Goal: Task Accomplishment & Management: Use online tool/utility

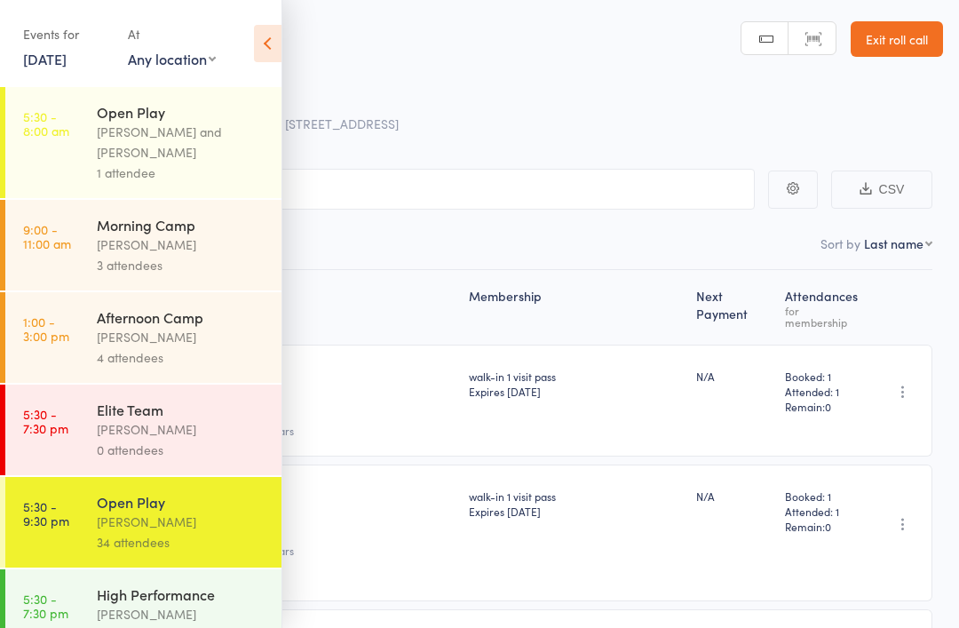
click at [170, 157] on div "Calvin Kristanto and Ayu Gary Luna" at bounding box center [182, 142] width 170 height 41
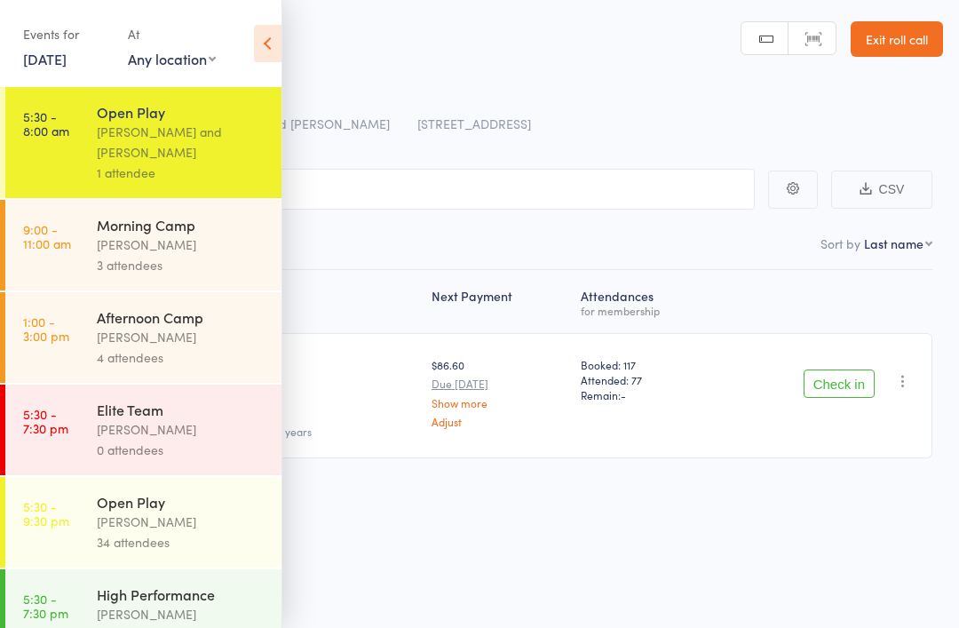
click at [918, 29] on link "Exit roll call" at bounding box center [897, 39] width 92 height 36
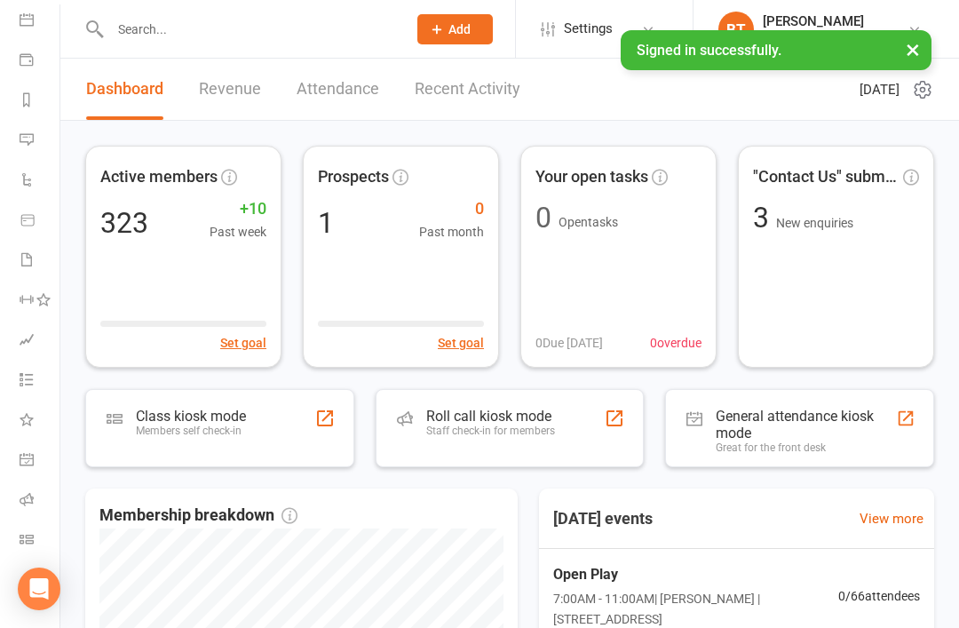
scroll to position [169, 2]
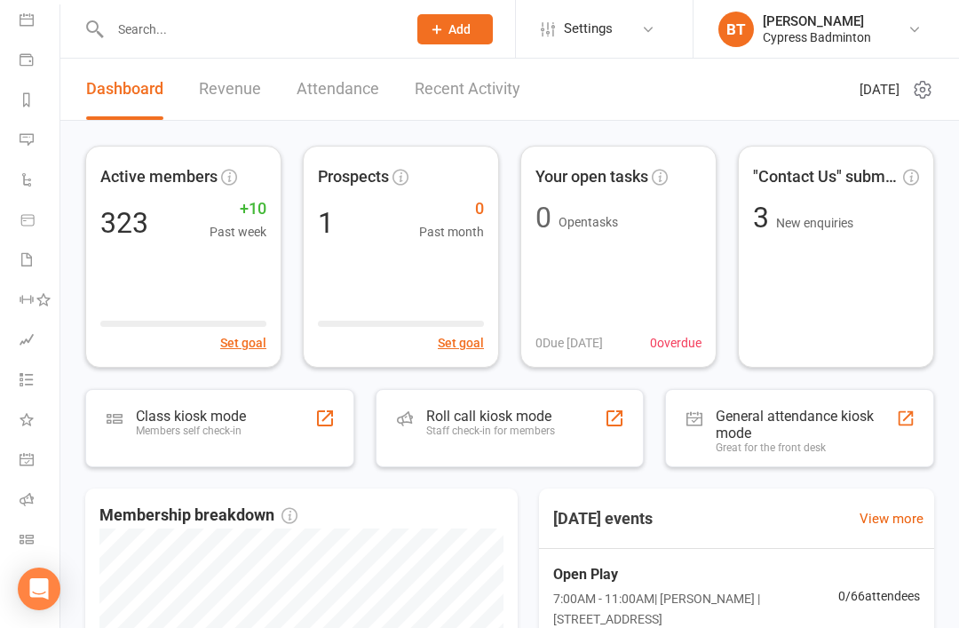
click at [29, 538] on icon at bounding box center [27, 539] width 14 height 14
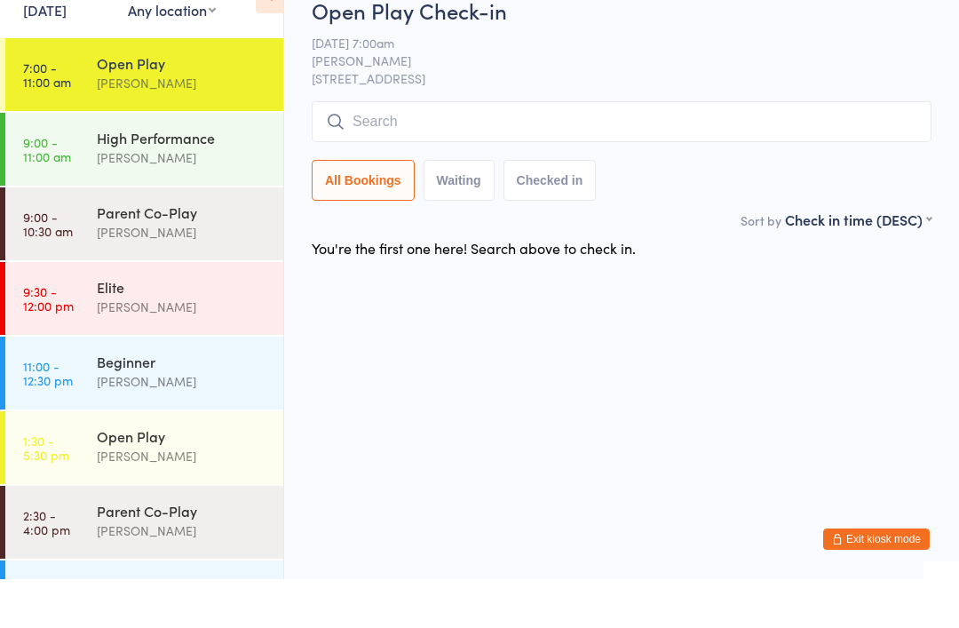
click at [874, 577] on button "Exit kiosk mode" at bounding box center [876, 587] width 107 height 21
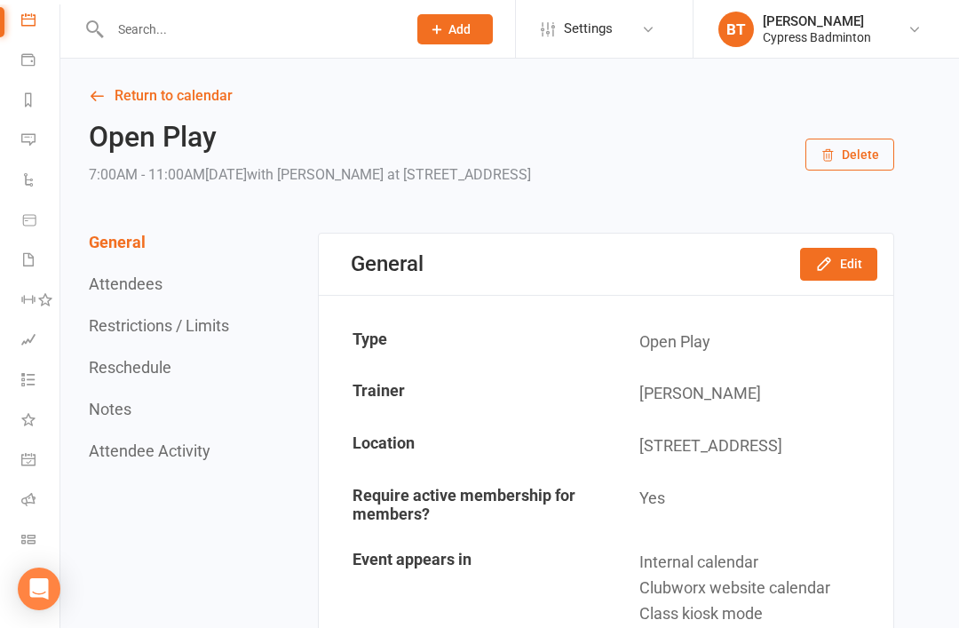
scroll to position [169, 0]
click at [31, 537] on icon at bounding box center [28, 539] width 14 height 14
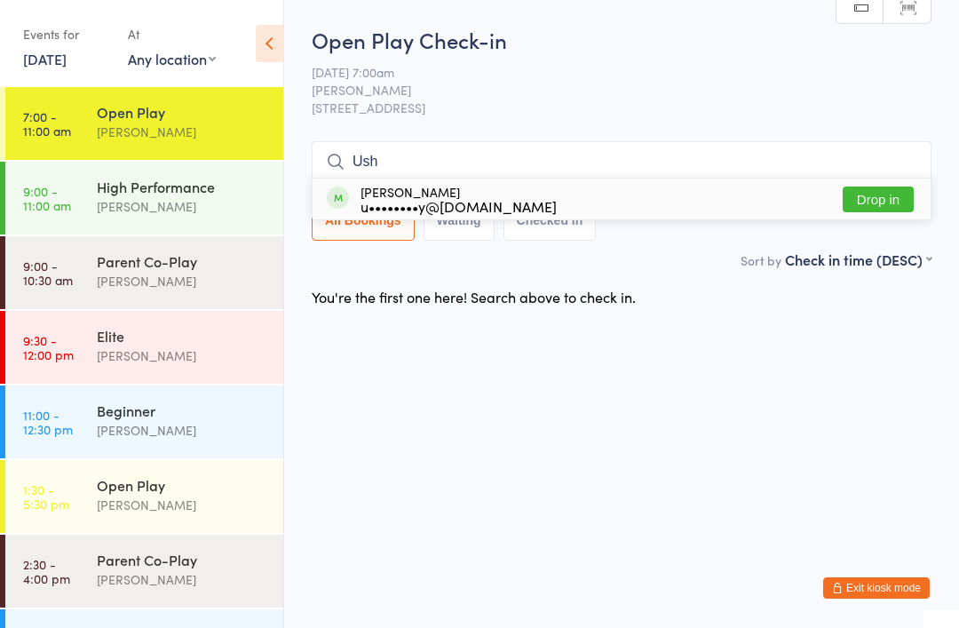
type input "Ush"
click at [883, 188] on button "Drop in" at bounding box center [878, 199] width 71 height 26
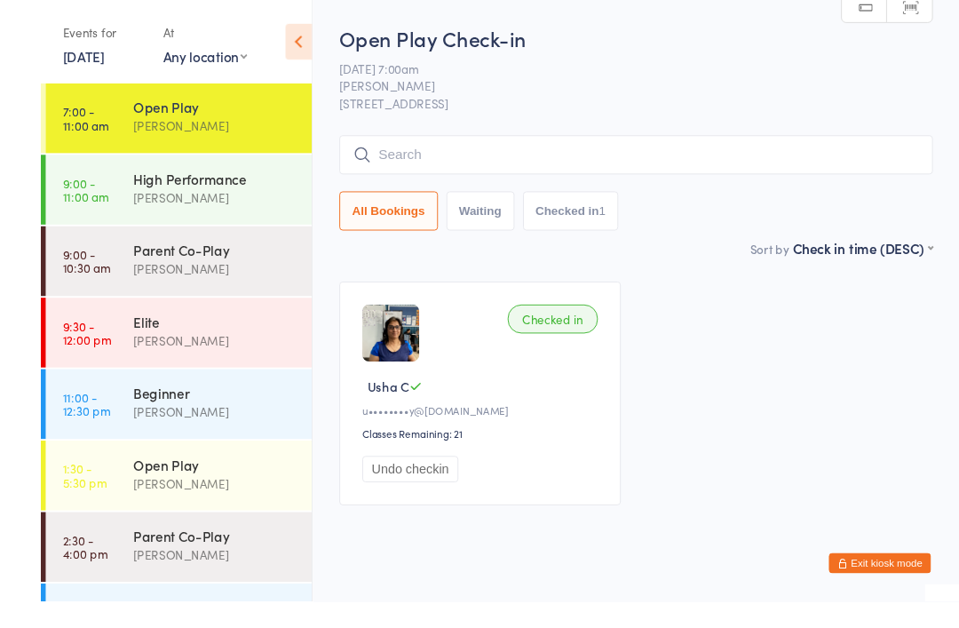
scroll to position [36, 0]
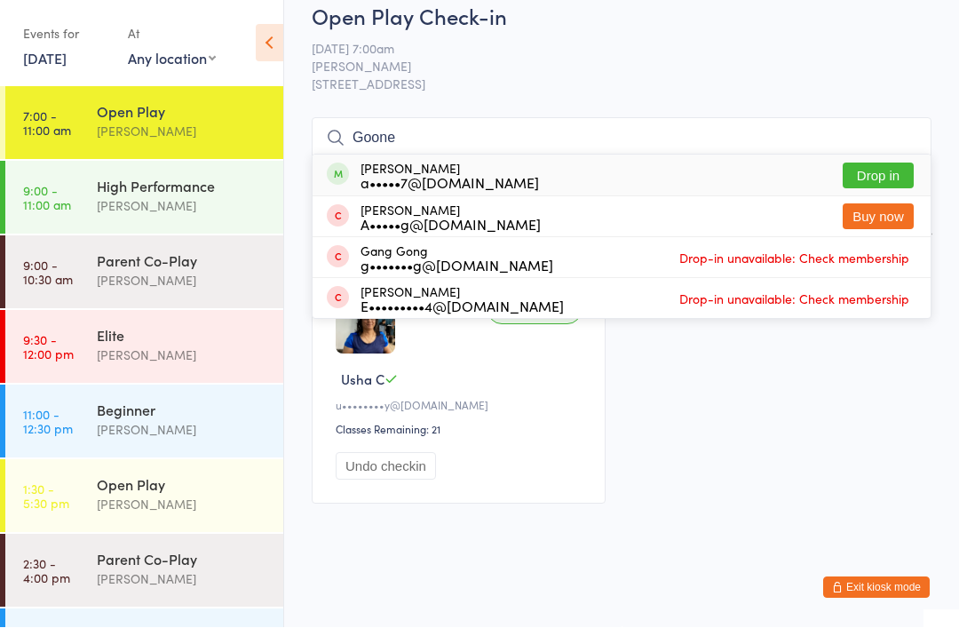
type input "Goone"
click at [877, 163] on button "Drop in" at bounding box center [878, 176] width 71 height 26
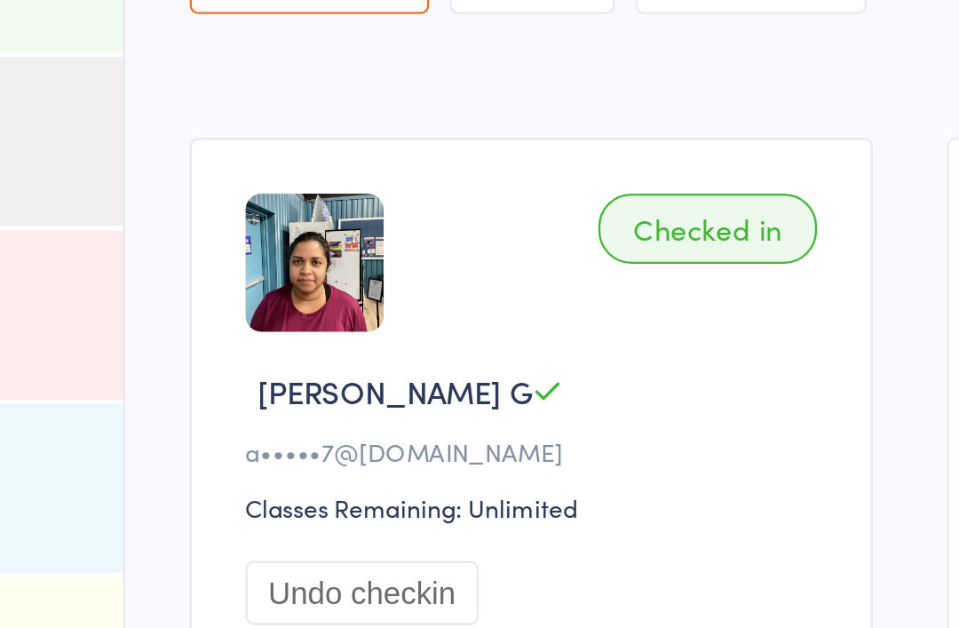
scroll to position [27, 0]
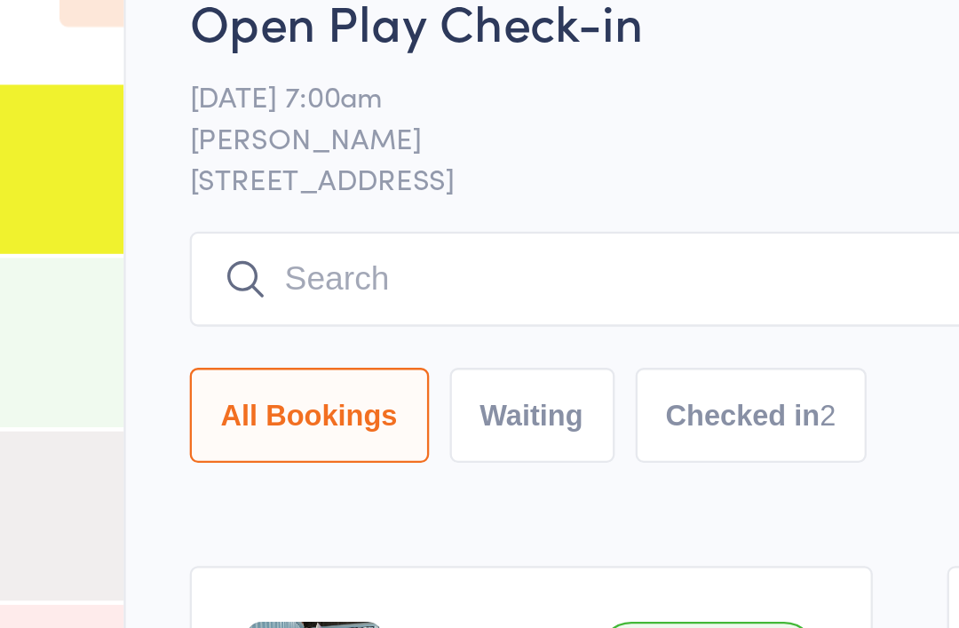
scroll to position [51, 230]
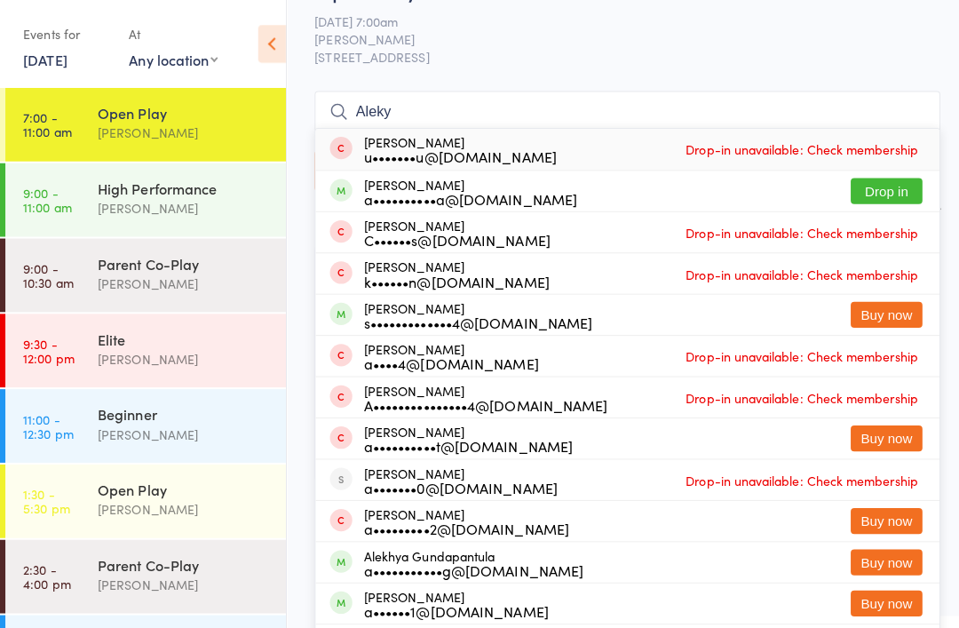
type input "Aleky"
click at [884, 202] on button "Drop in" at bounding box center [878, 190] width 71 height 26
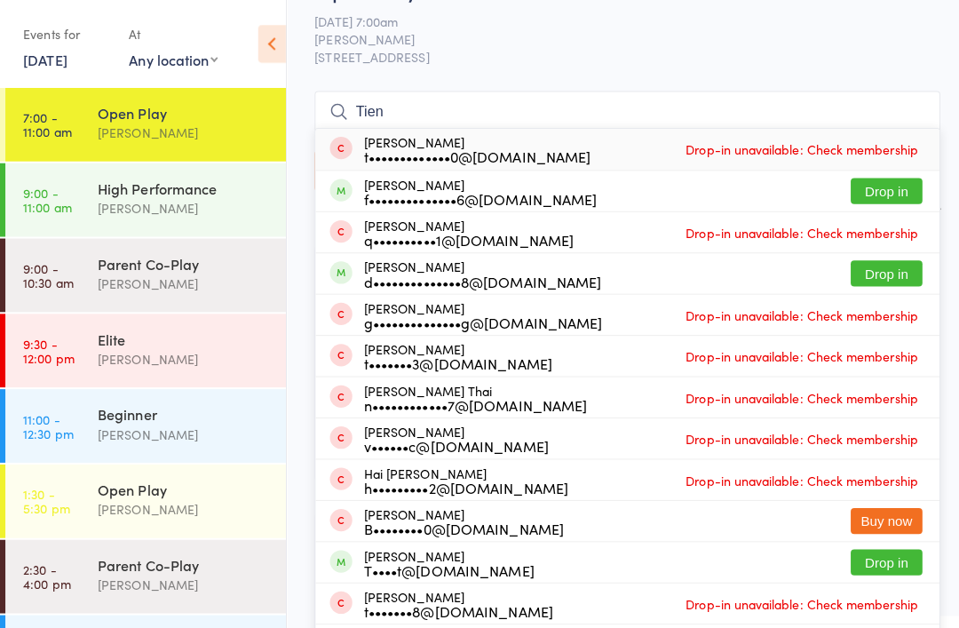
type input "Tien"
click at [884, 284] on button "Drop in" at bounding box center [878, 271] width 71 height 26
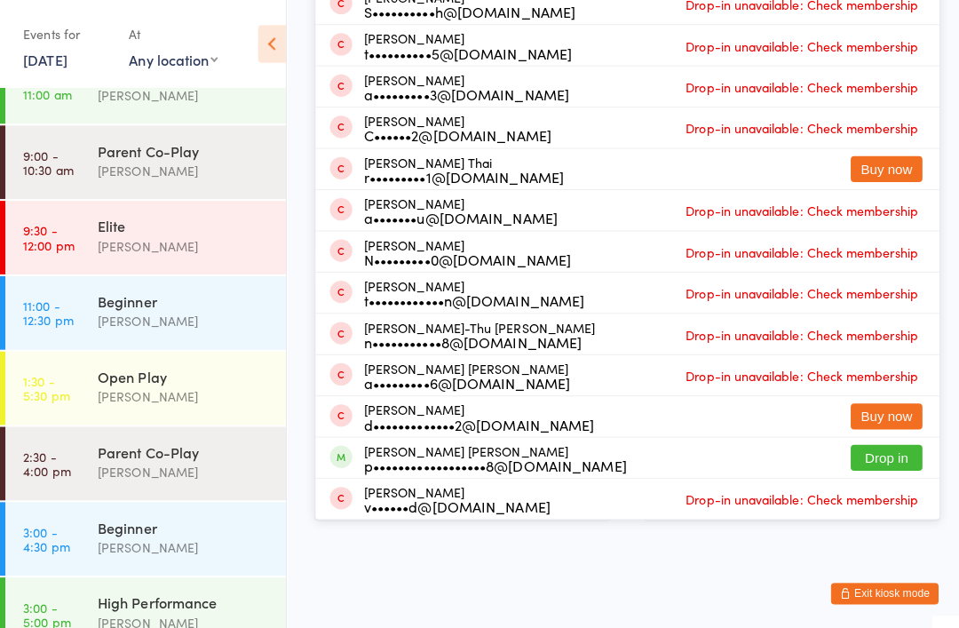
scroll to position [275, 0]
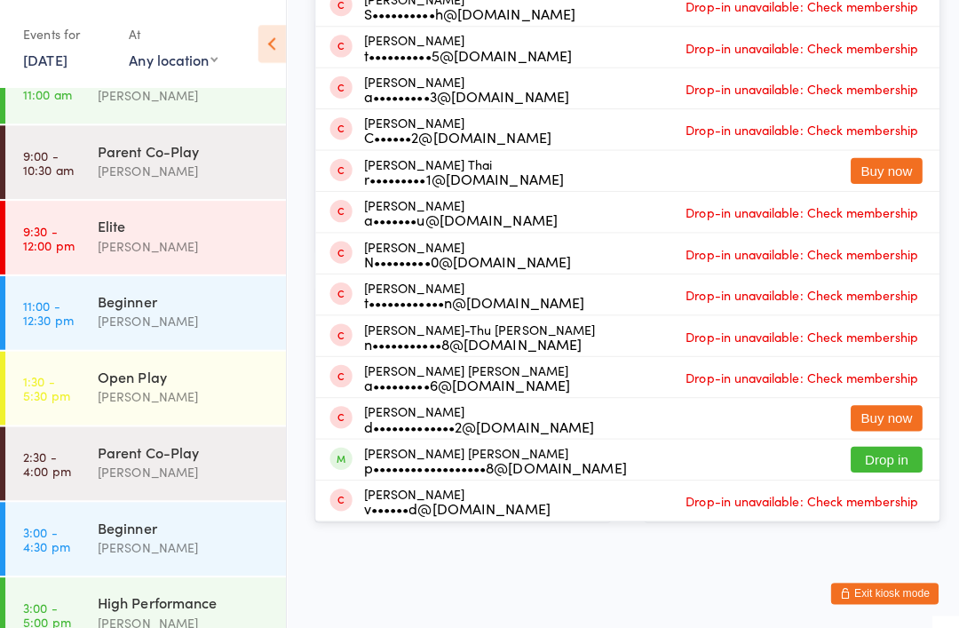
type input "Anh"
click at [874, 450] on button "Drop in" at bounding box center [878, 455] width 71 height 26
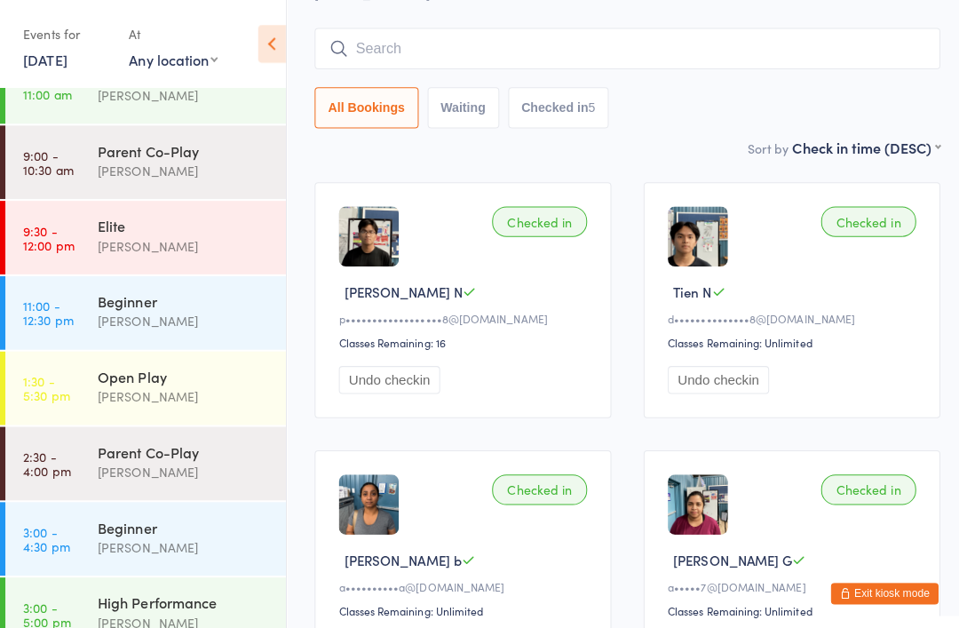
scroll to position [0, 0]
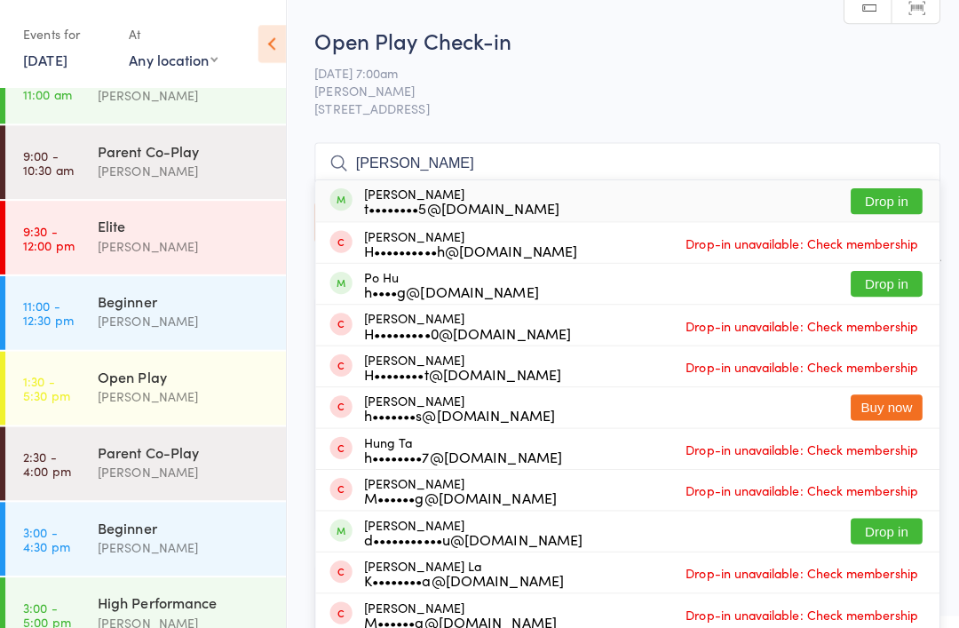
type input "Huu"
click at [881, 195] on button "Drop in" at bounding box center [878, 199] width 71 height 26
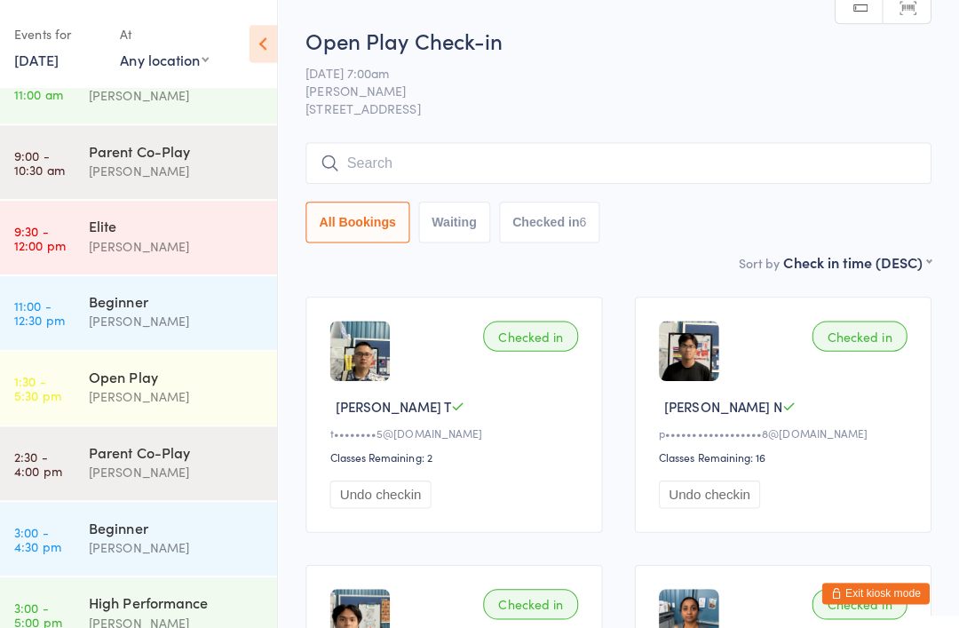
click at [361, 167] on input "search" at bounding box center [622, 161] width 620 height 41
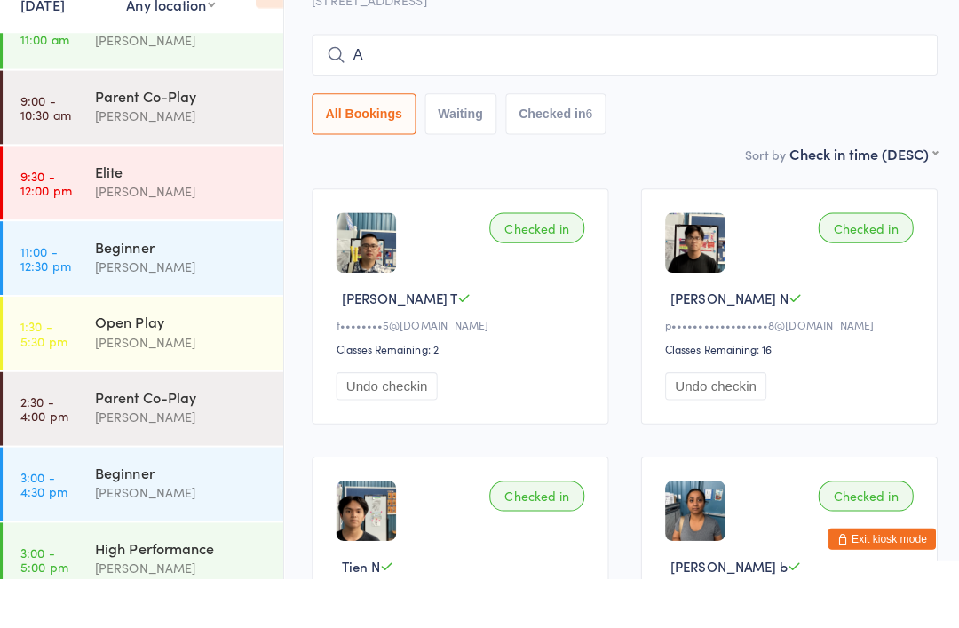
scroll to position [69, 0]
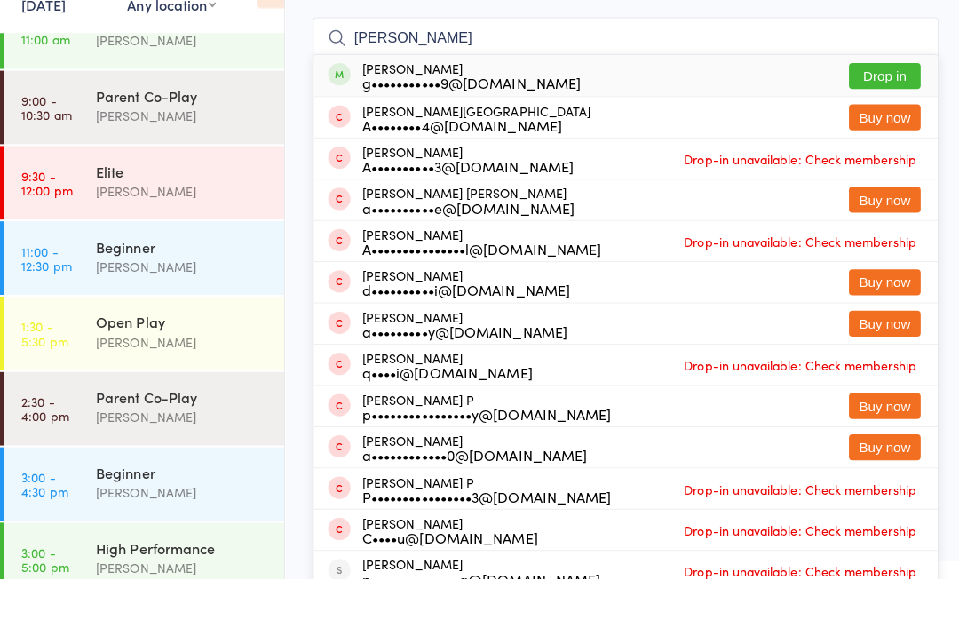
type input "Anusha"
click at [894, 117] on button "Drop in" at bounding box center [878, 130] width 71 height 26
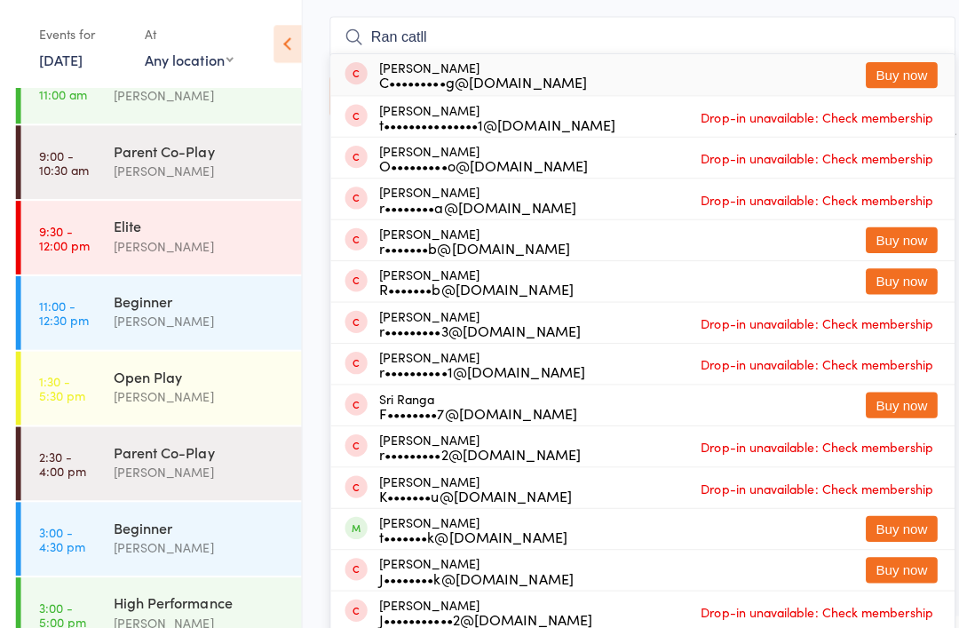
scroll to position [0, 0]
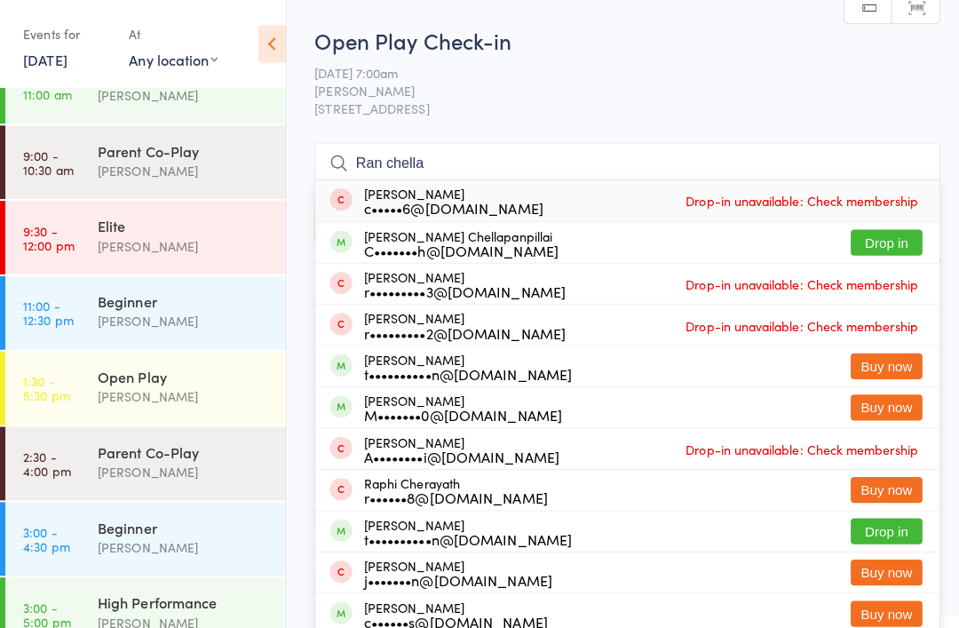
type input "Ran chella"
click at [887, 242] on button "Drop in" at bounding box center [878, 240] width 71 height 26
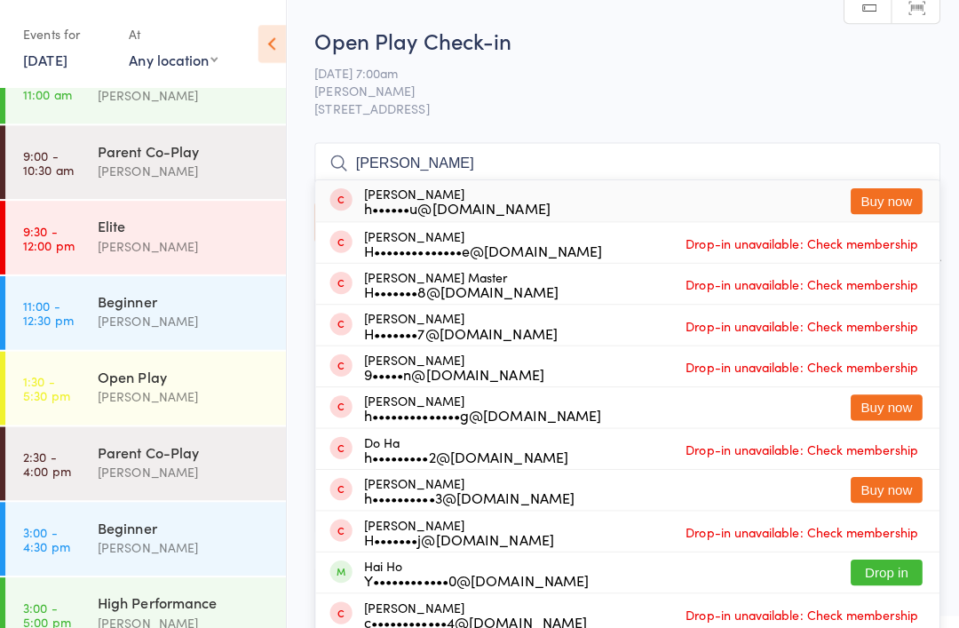
type input "Hari"
click at [883, 200] on button "Buy now" at bounding box center [878, 199] width 71 height 26
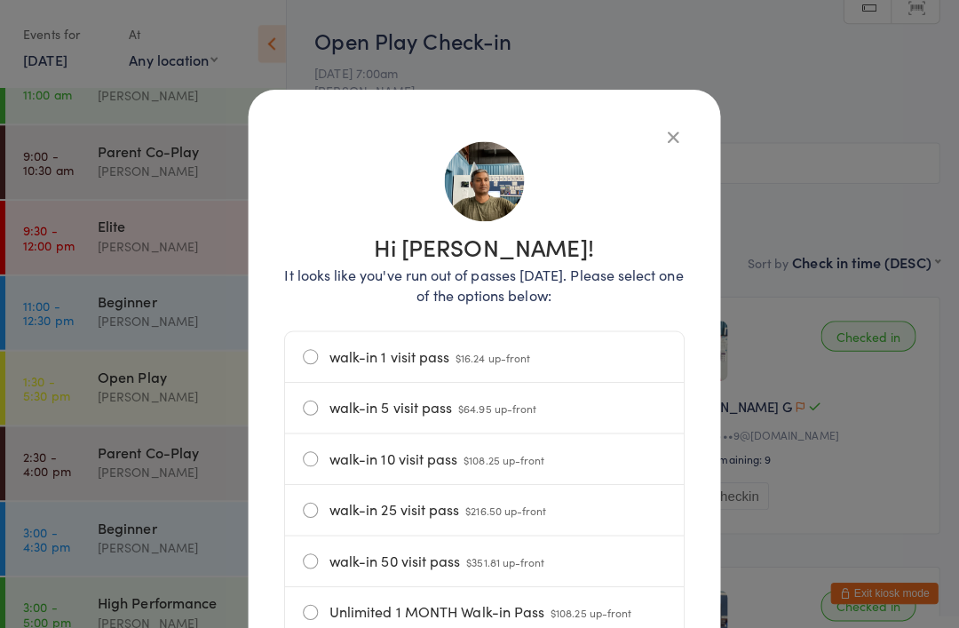
click at [315, 356] on label "walk-in 1 visit pass $16.24 up-front" at bounding box center [480, 354] width 360 height 50
click at [0, 0] on input "walk-in 1 visit pass $16.24 up-front" at bounding box center [0, 0] width 0 height 0
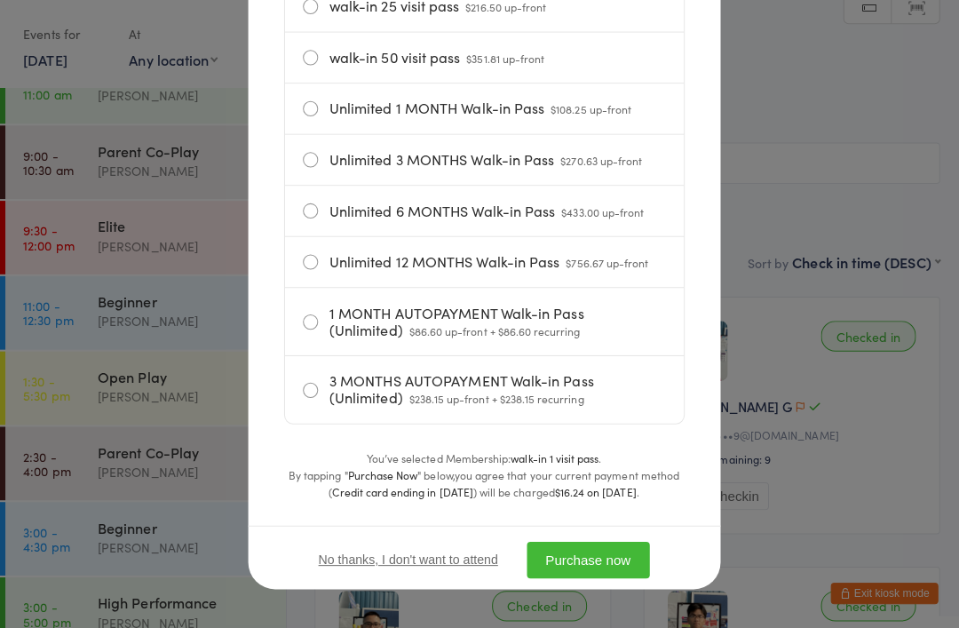
scroll to position [509, 0]
click at [600, 552] on button "Purchase now" at bounding box center [583, 554] width 122 height 36
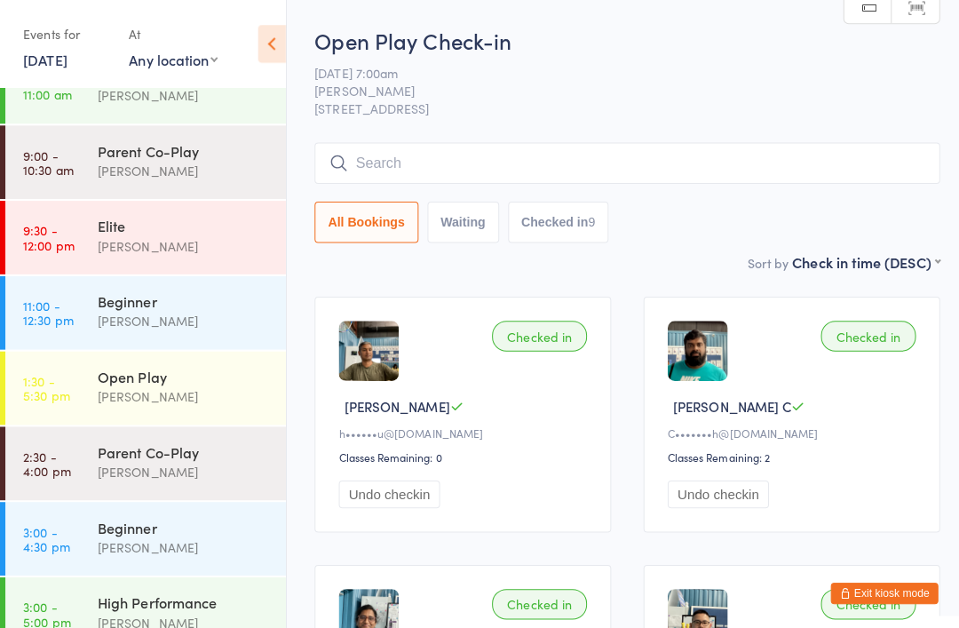
click at [393, 166] on input "search" at bounding box center [622, 161] width 620 height 41
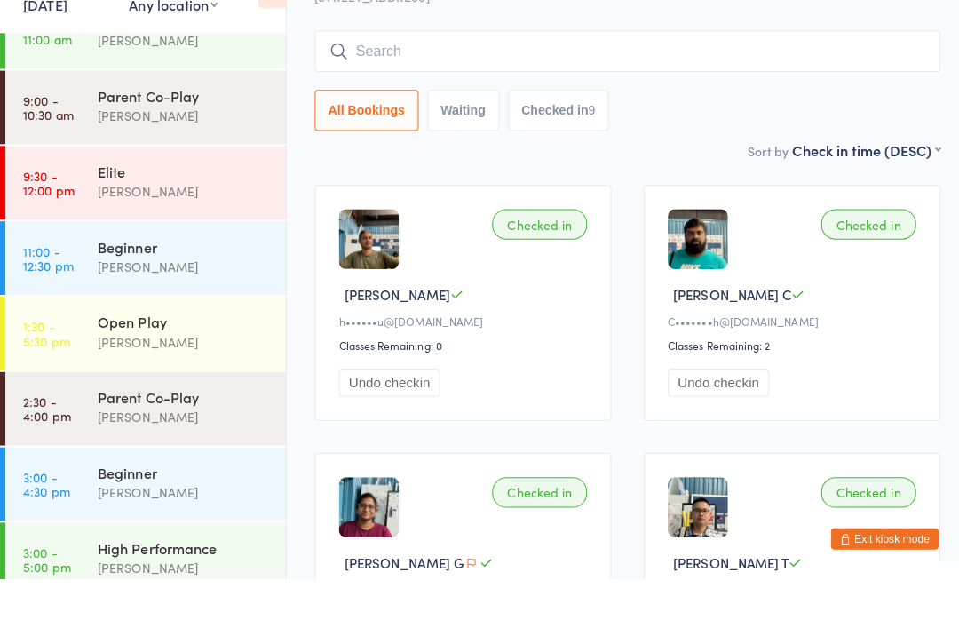
scroll to position [88, 0]
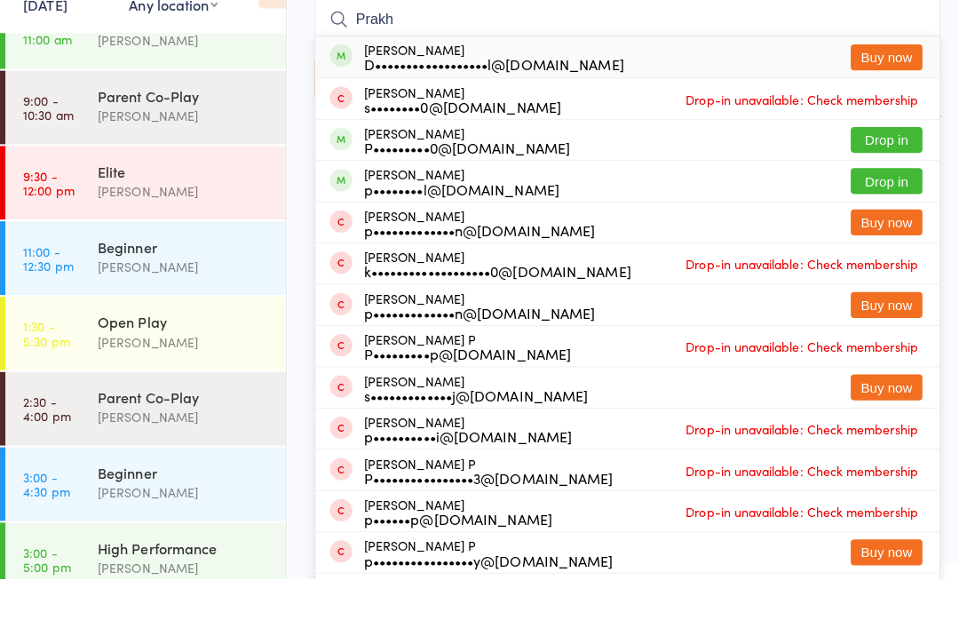
type input "Prakh"
click at [885, 180] on button "Drop in" at bounding box center [878, 193] width 71 height 26
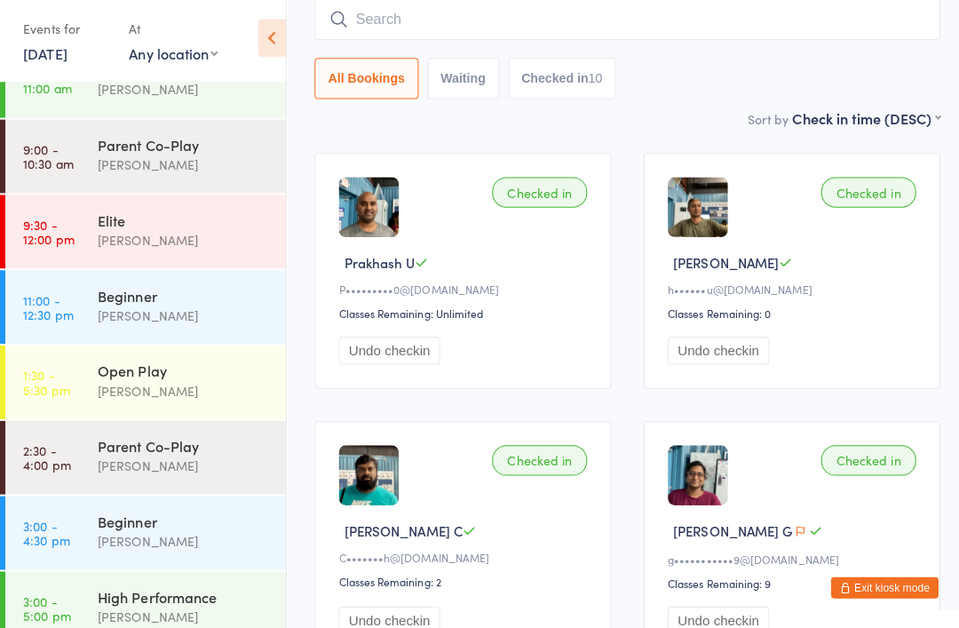
scroll to position [137, 0]
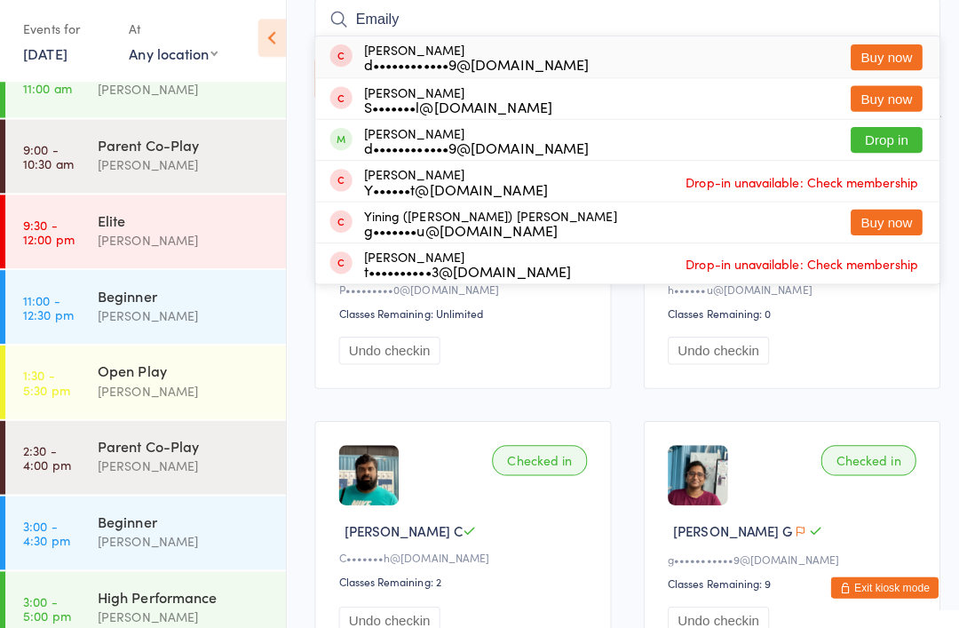
type input "Emaily"
click at [888, 142] on button "Drop in" at bounding box center [878, 144] width 71 height 26
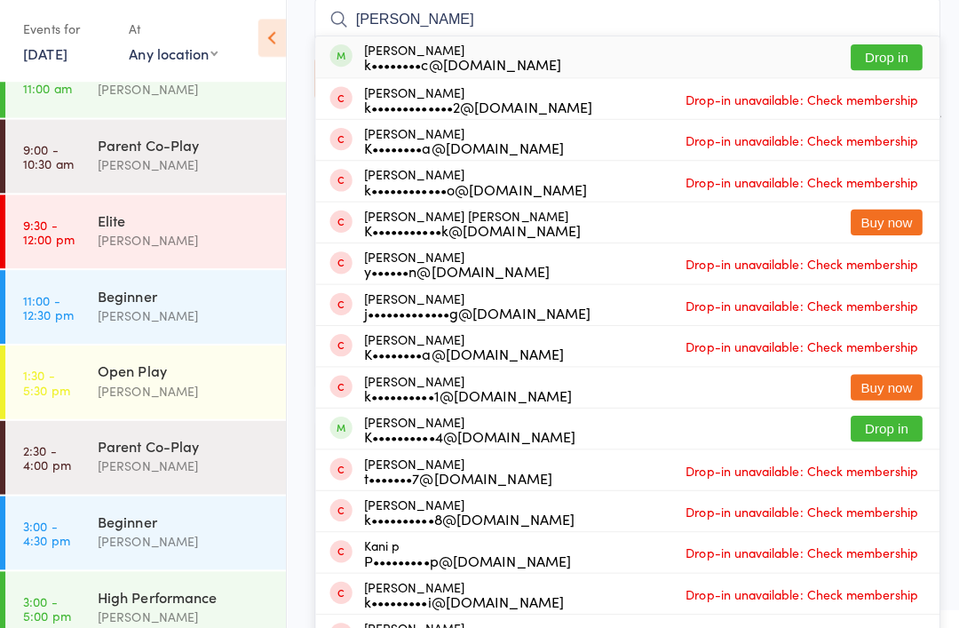
type input "Kate"
click at [884, 59] on button "Drop in" at bounding box center [878, 63] width 71 height 26
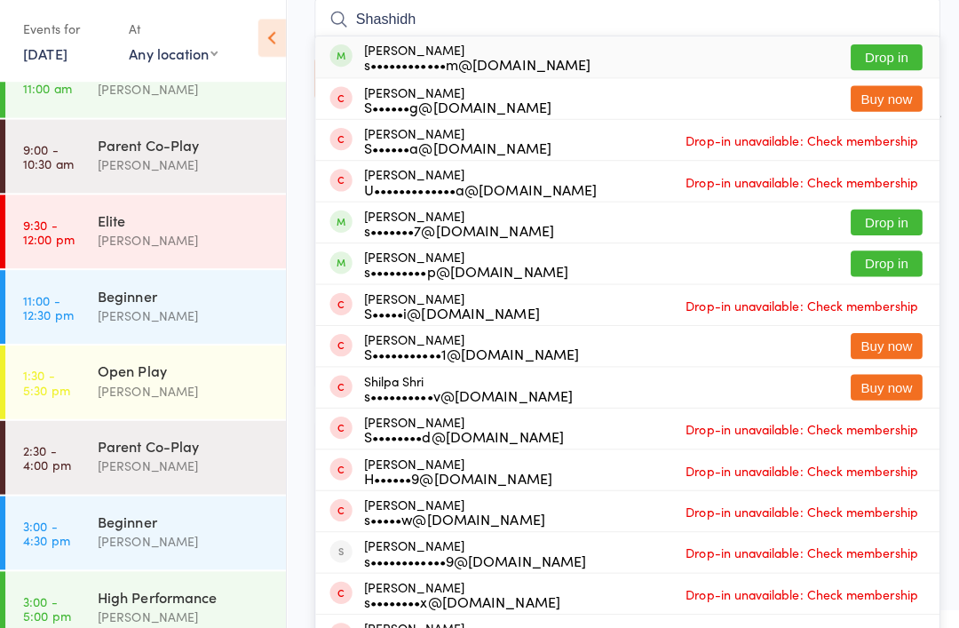
type input "Shashidh"
click at [888, 55] on button "Drop in" at bounding box center [878, 63] width 71 height 26
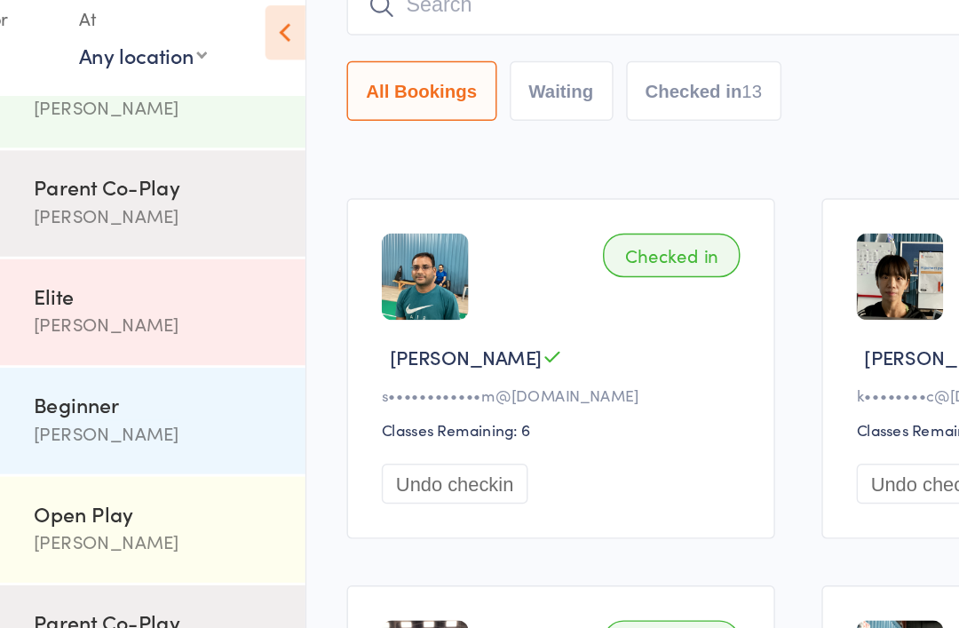
type input "A"
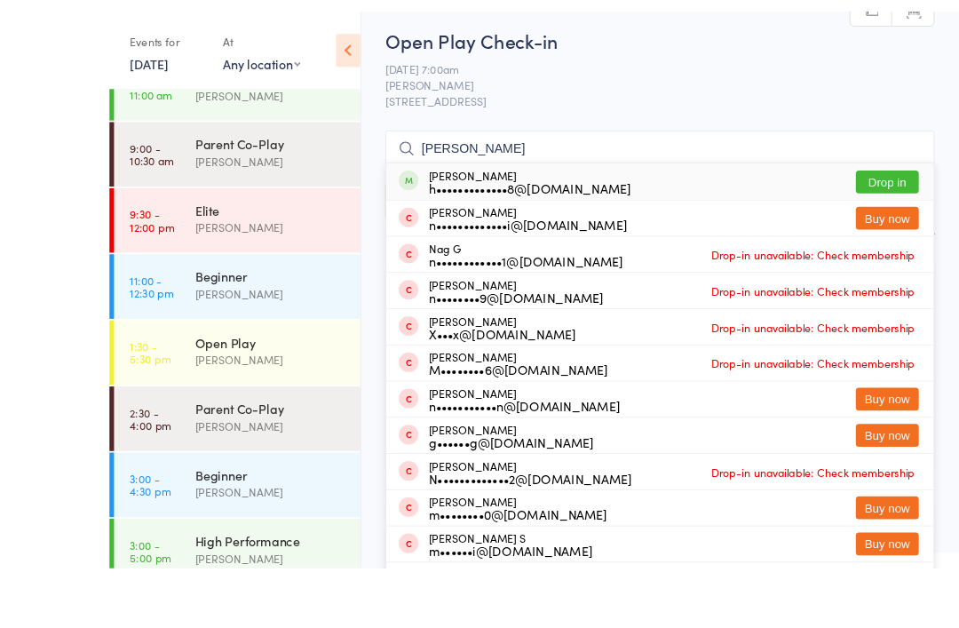
scroll to position [0, 0]
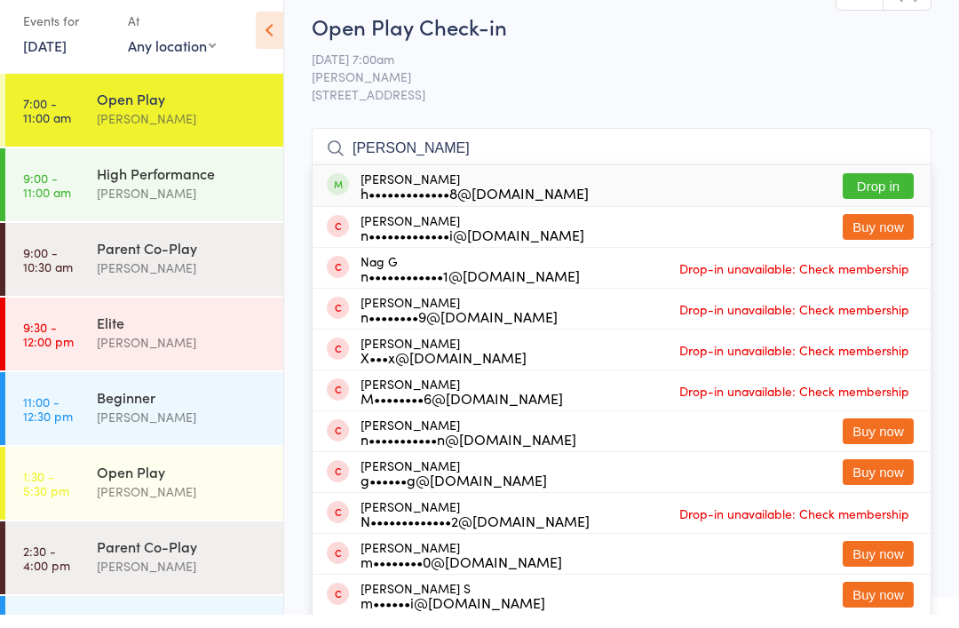
type input "Naren"
click at [889, 186] on button "Drop in" at bounding box center [878, 199] width 71 height 26
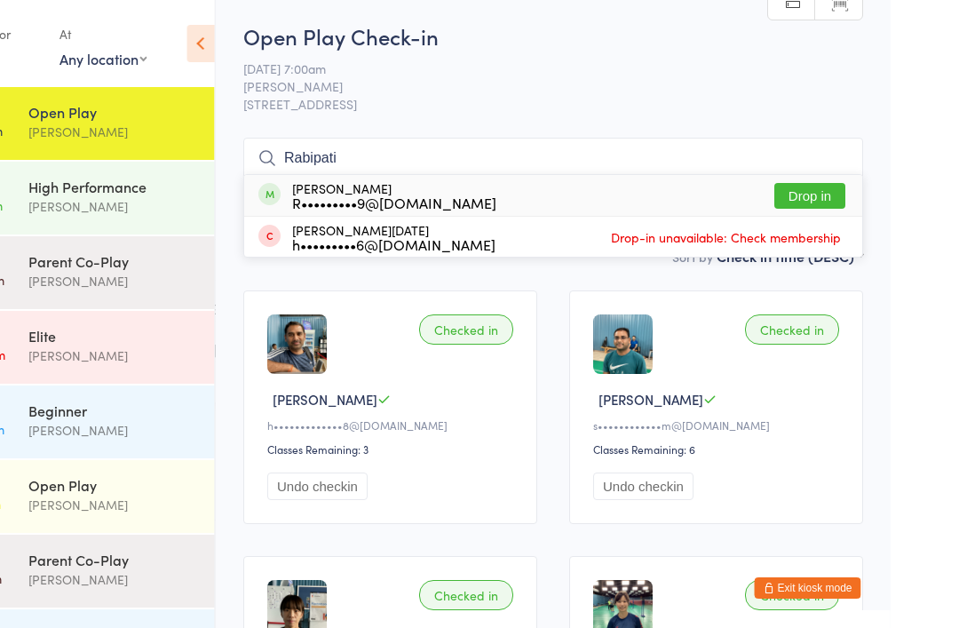
scroll to position [4, 0]
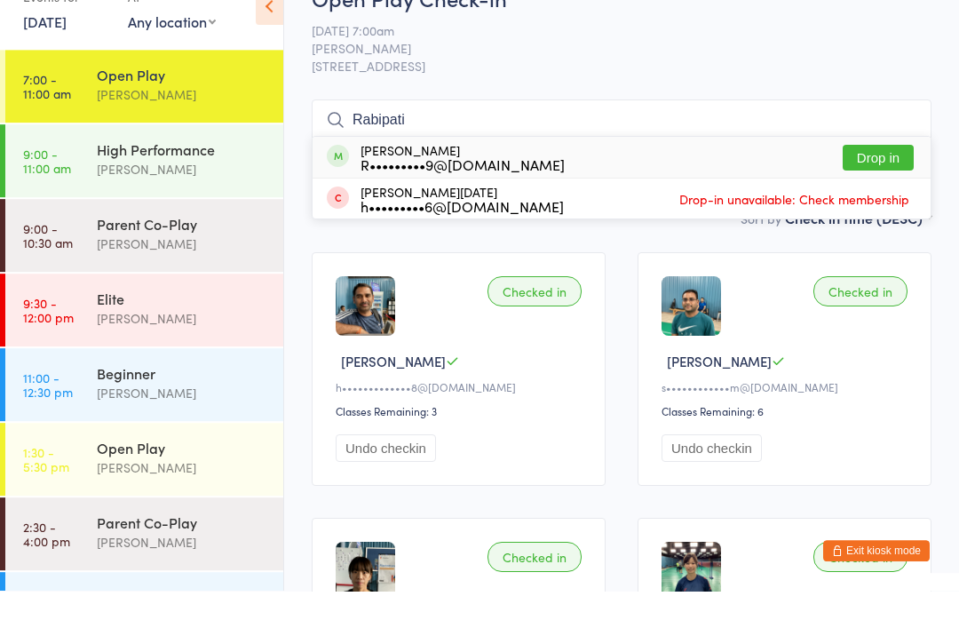
type input "Rabipati"
click at [883, 182] on button "Drop in" at bounding box center [878, 195] width 71 height 26
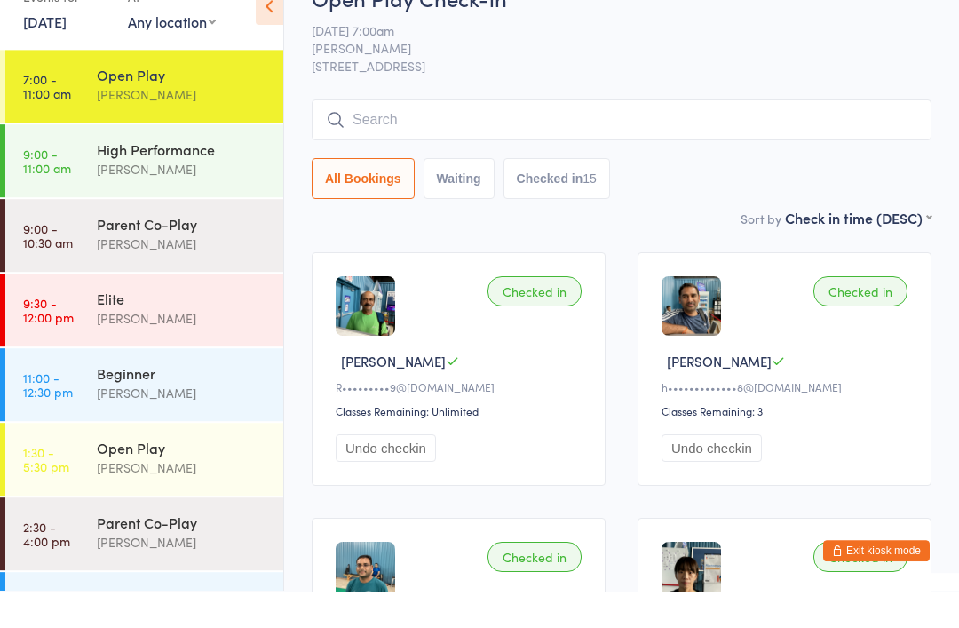
scroll to position [42, 0]
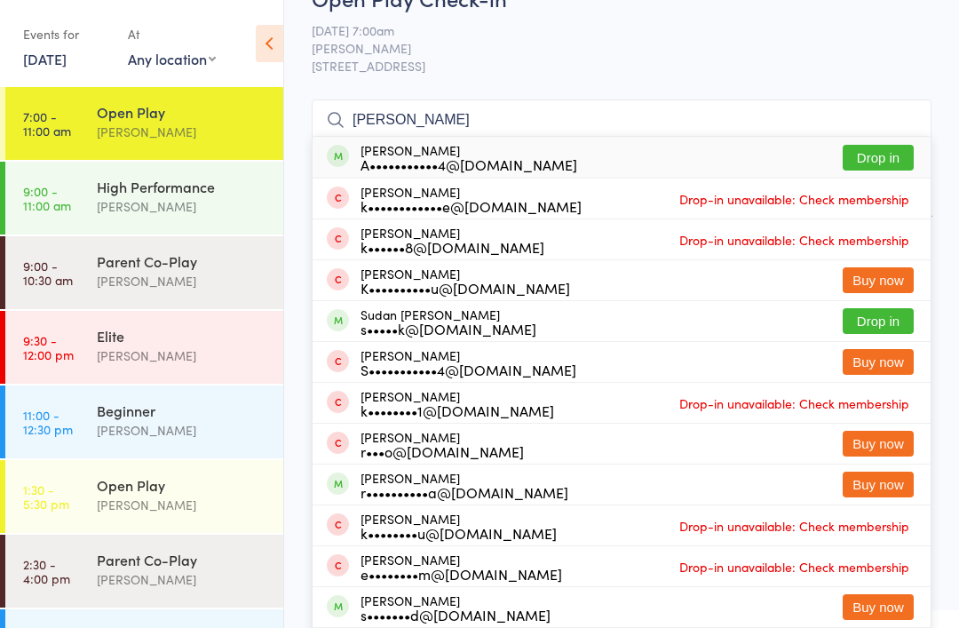
type input "Karthick"
click at [874, 153] on button "Drop in" at bounding box center [878, 158] width 71 height 26
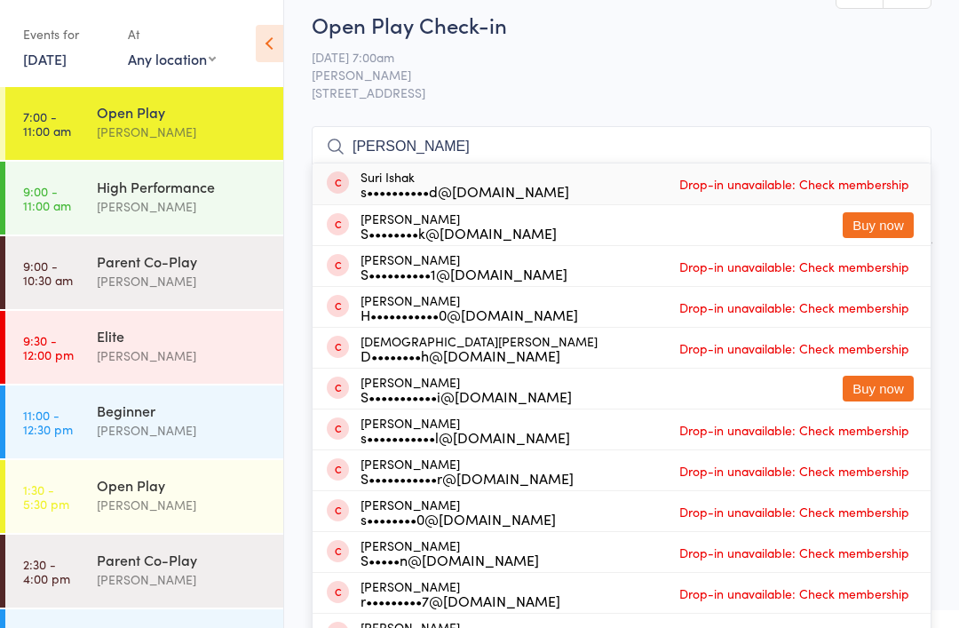
scroll to position [0, 0]
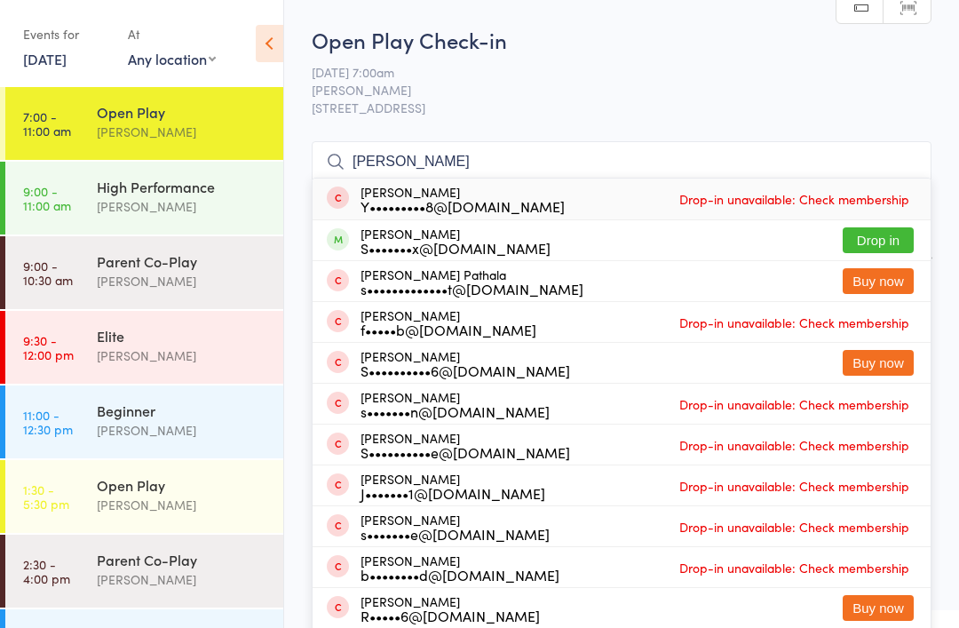
type input "Sunitha"
click at [875, 239] on button "Drop in" at bounding box center [878, 240] width 71 height 26
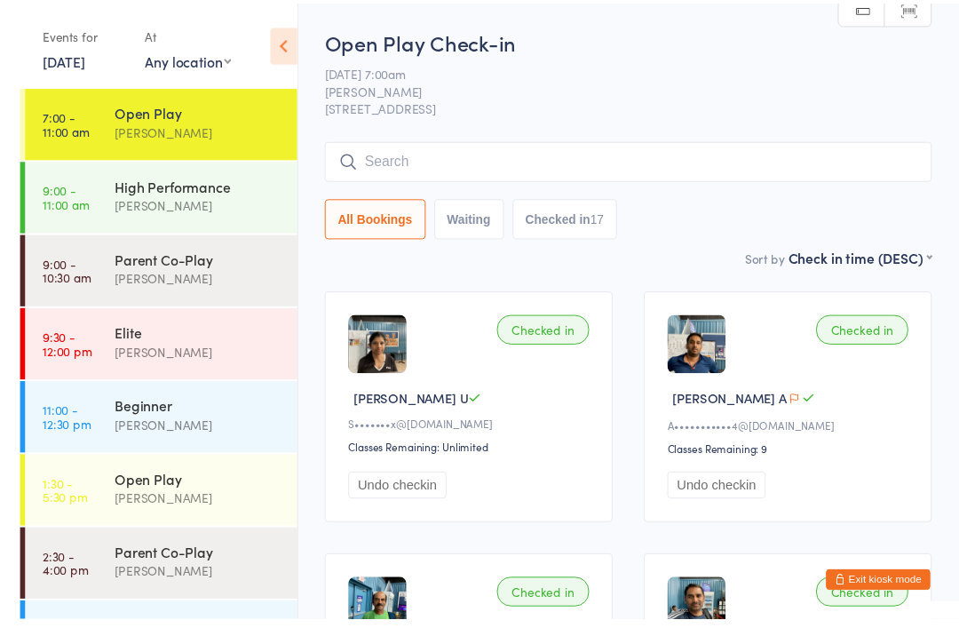
scroll to position [3, 0]
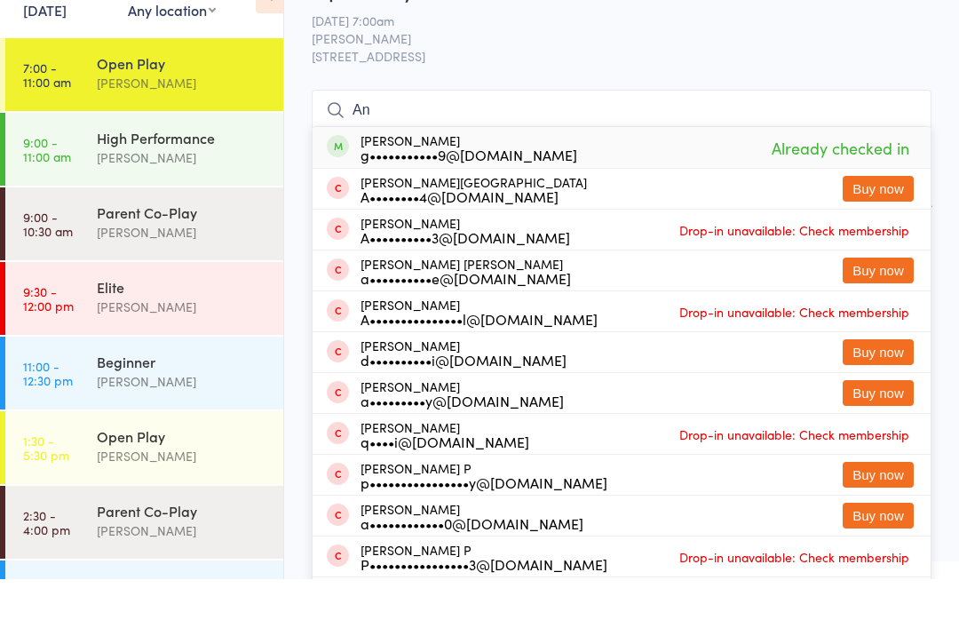
type input "A"
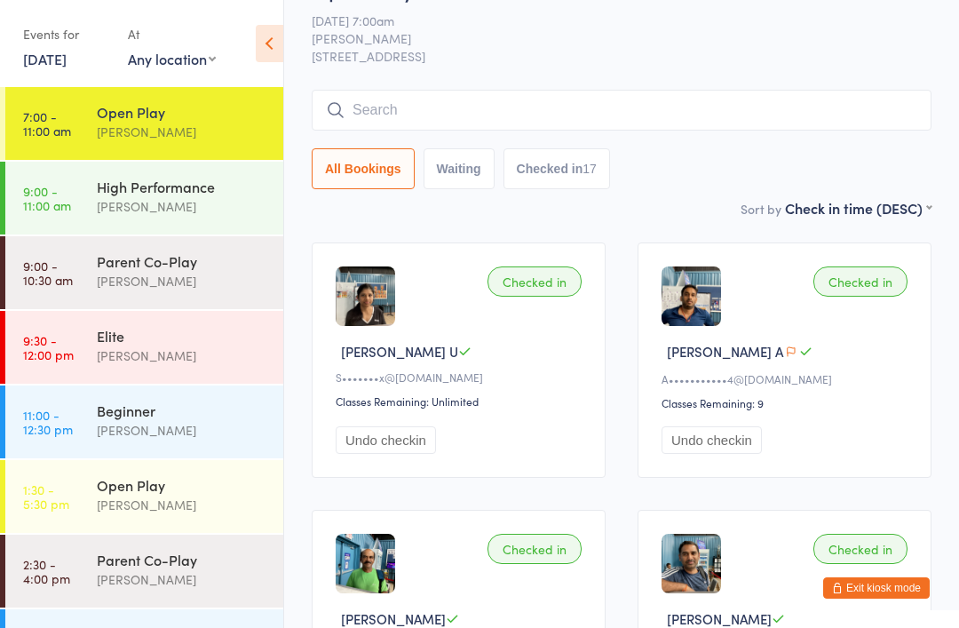
scroll to position [52, 0]
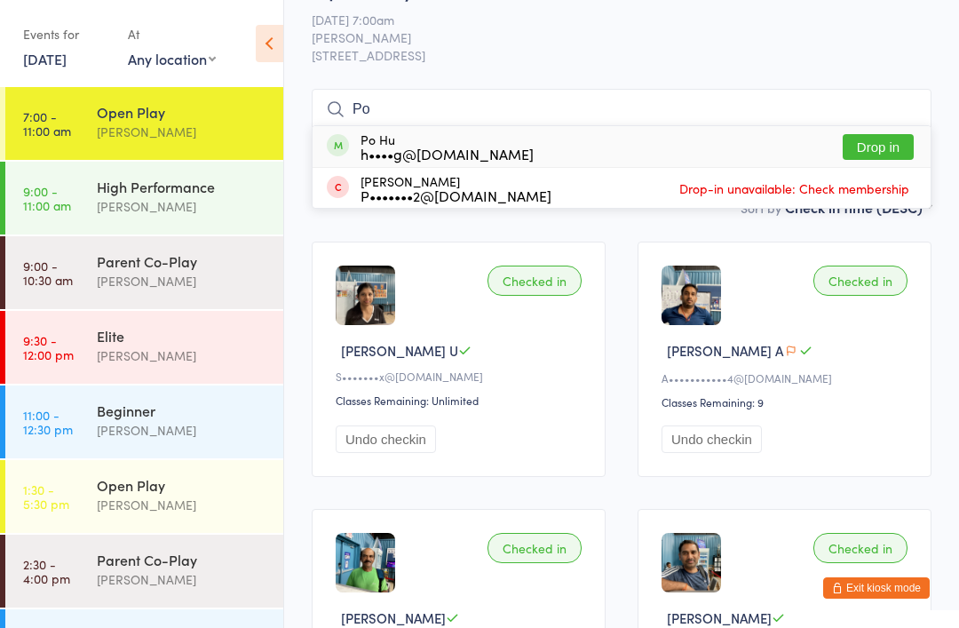
type input "Po"
click at [882, 147] on button "Drop in" at bounding box center [878, 147] width 71 height 26
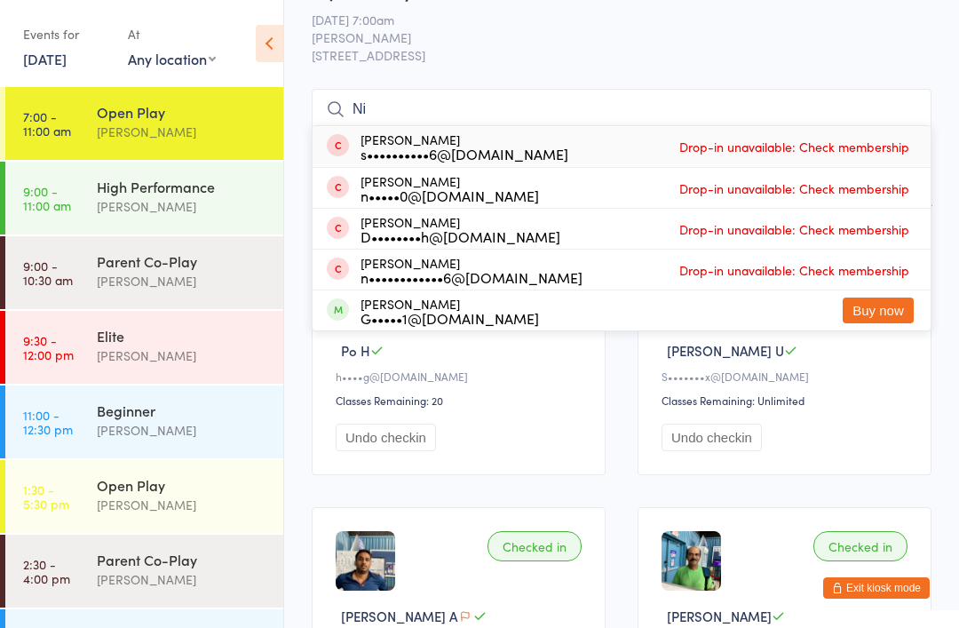
type input "N"
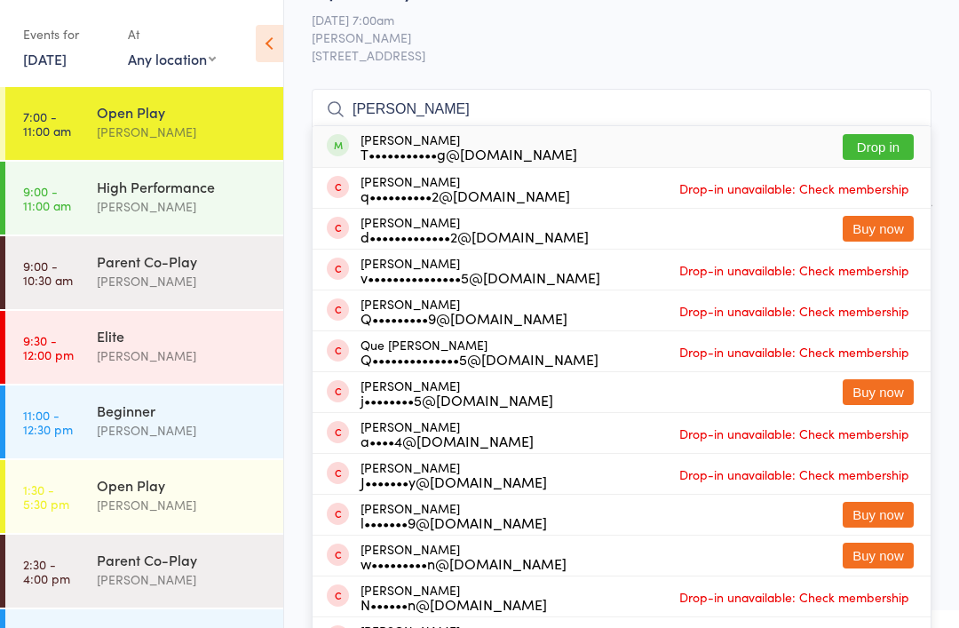
type input "Quang"
click at [880, 150] on button "Drop in" at bounding box center [878, 147] width 71 height 26
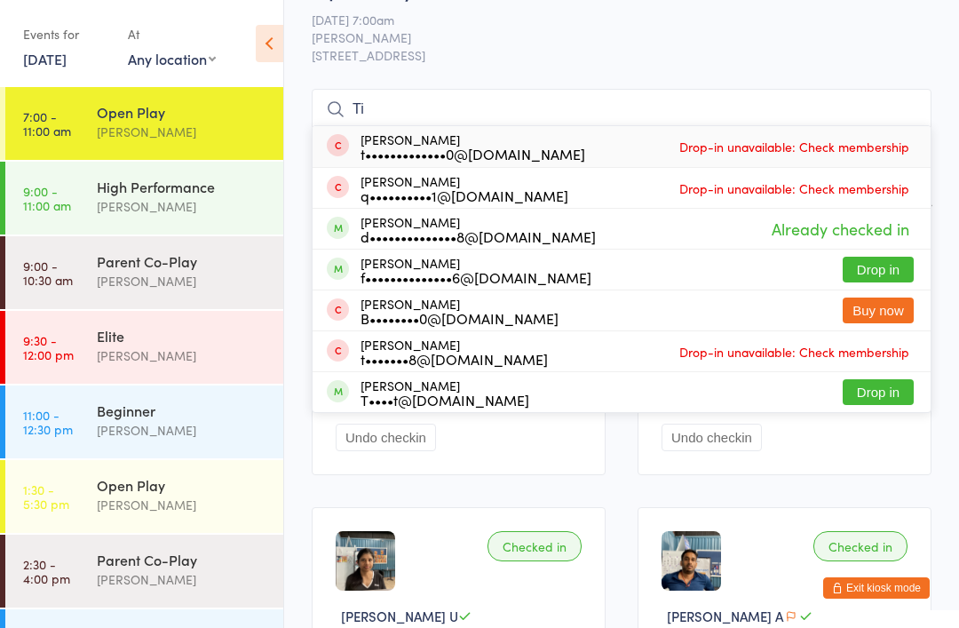
type input "T"
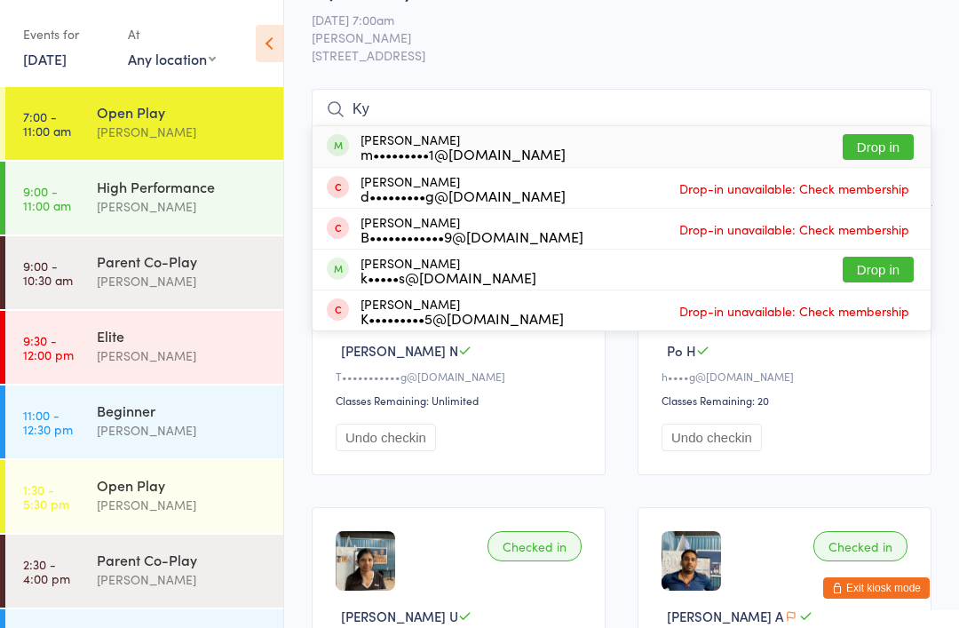
type input "Ky"
click at [890, 148] on button "Drop in" at bounding box center [878, 147] width 71 height 26
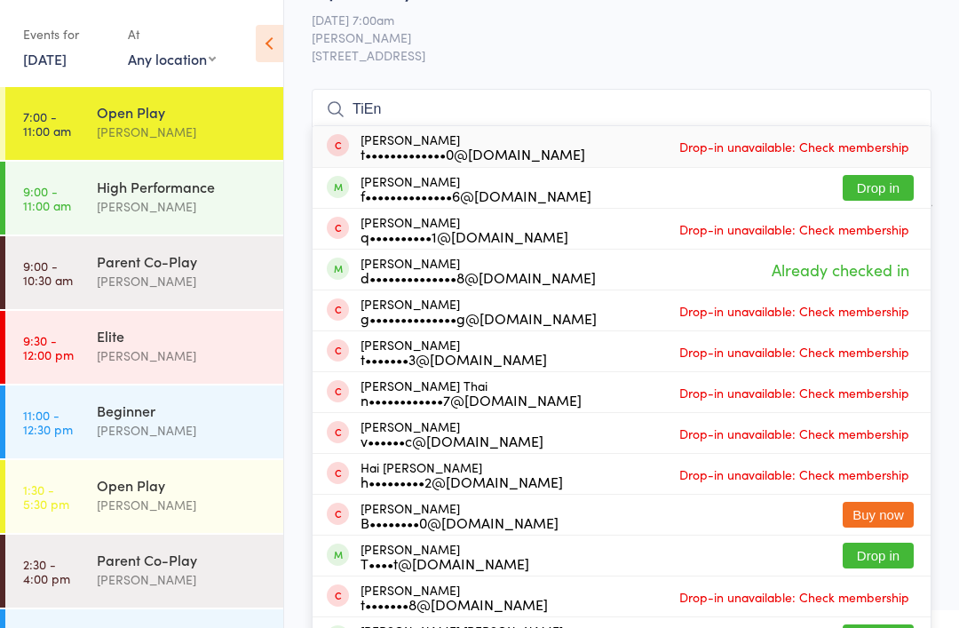
type input "TiEn"
click at [875, 188] on button "Drop in" at bounding box center [878, 188] width 71 height 26
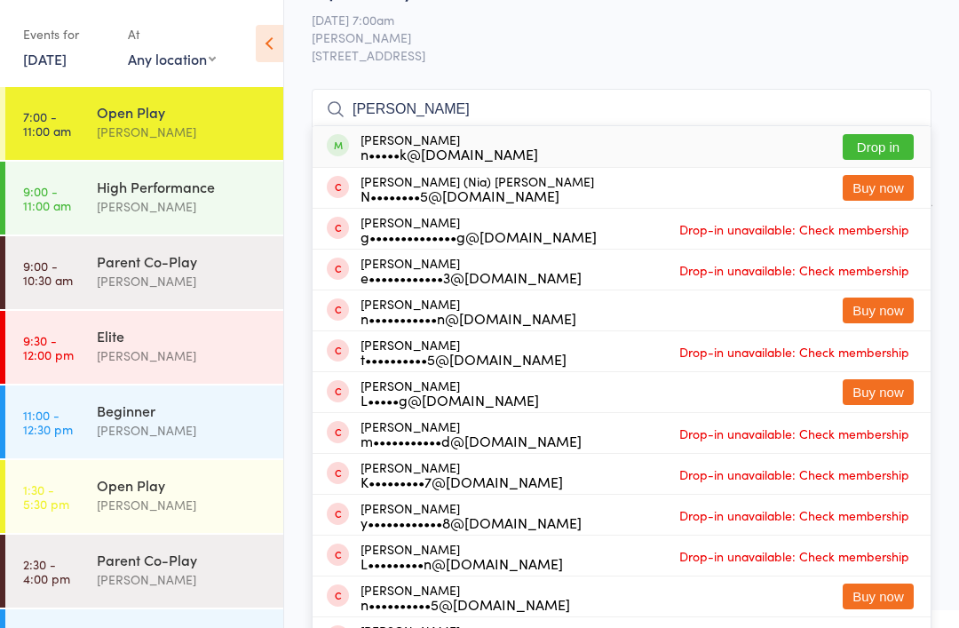
type input "Nghia"
click at [911, 148] on button "Drop in" at bounding box center [878, 147] width 71 height 26
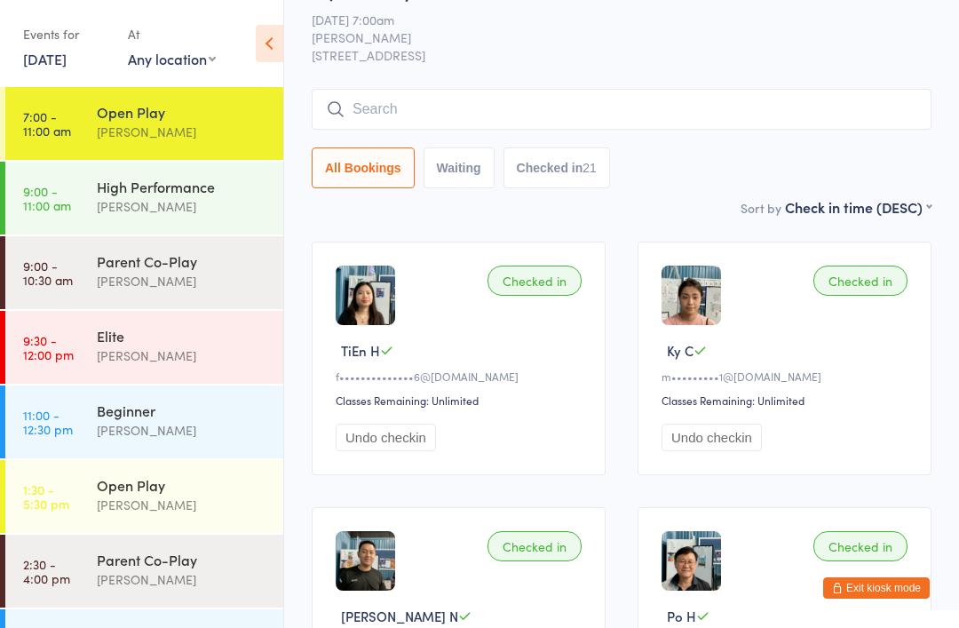
click at [893, 148] on div "All Bookings Waiting Checked in 21" at bounding box center [622, 138] width 620 height 99
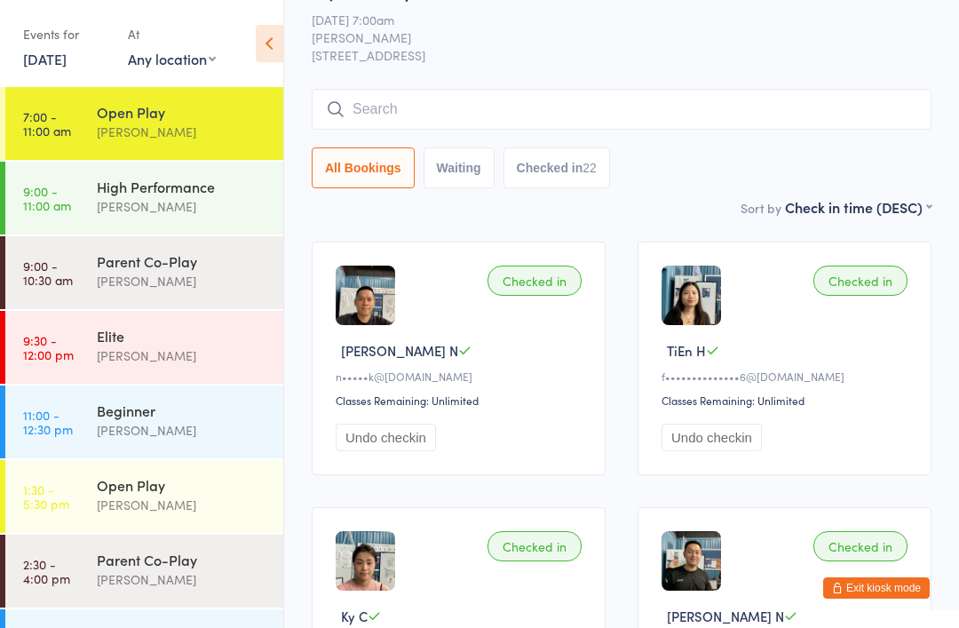
click at [386, 124] on input "search" at bounding box center [622, 109] width 620 height 41
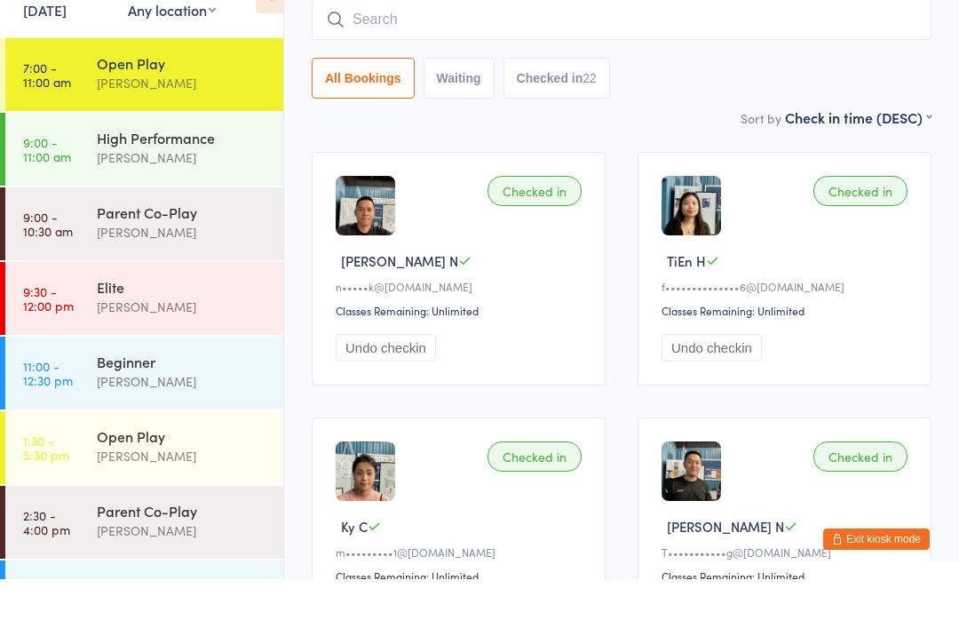
scroll to position [94, 0]
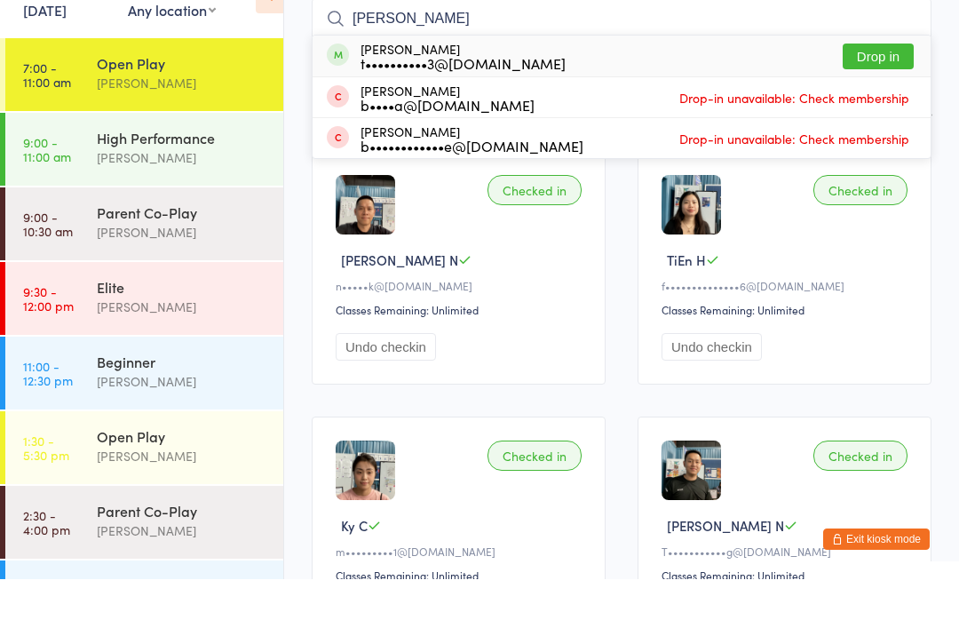
type input "Brenda"
click at [879, 92] on button "Drop in" at bounding box center [878, 105] width 71 height 26
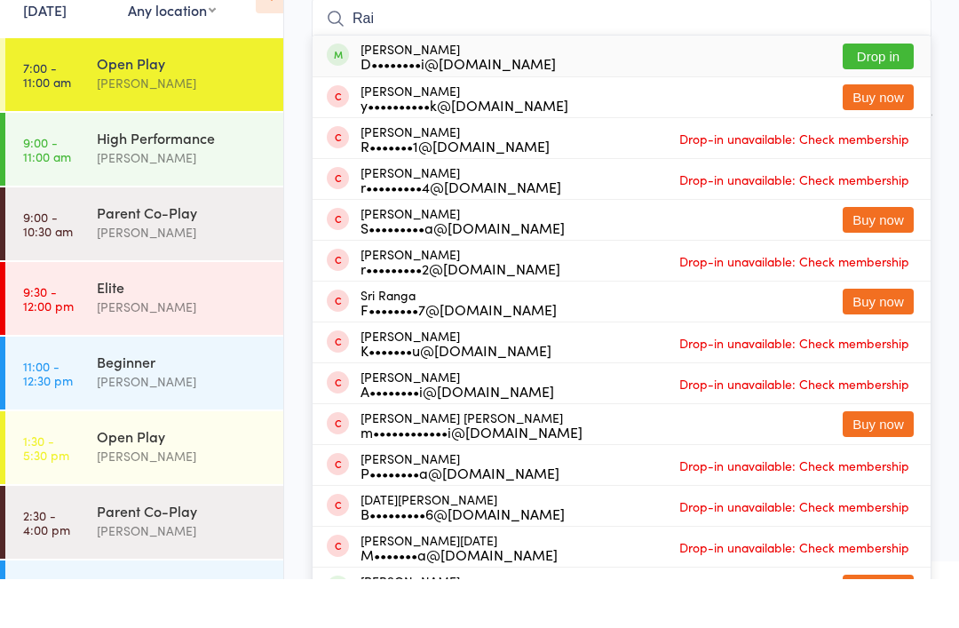
type input "Rai"
click at [881, 92] on button "Drop in" at bounding box center [878, 105] width 71 height 26
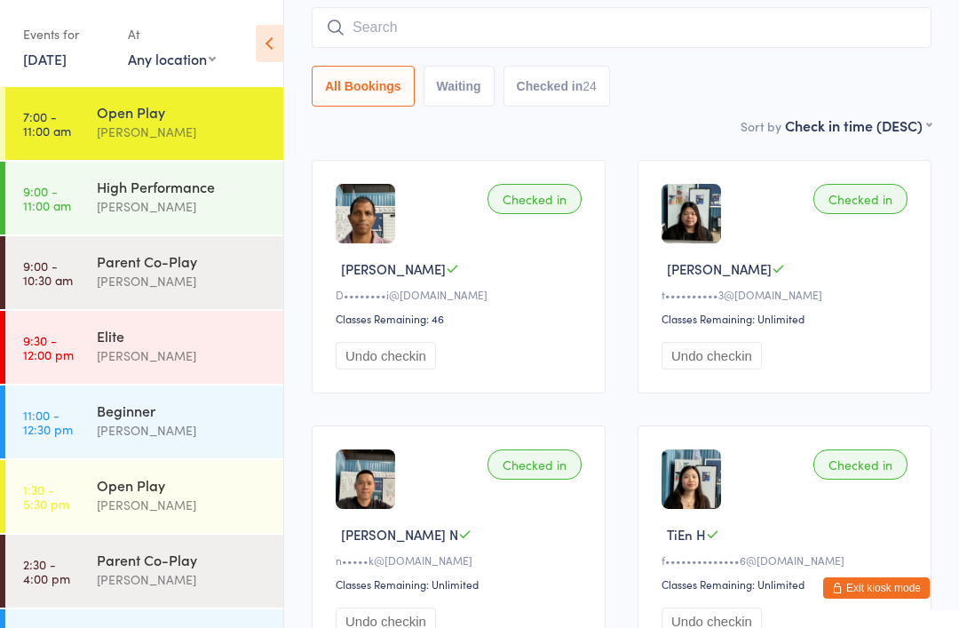
scroll to position [0, 0]
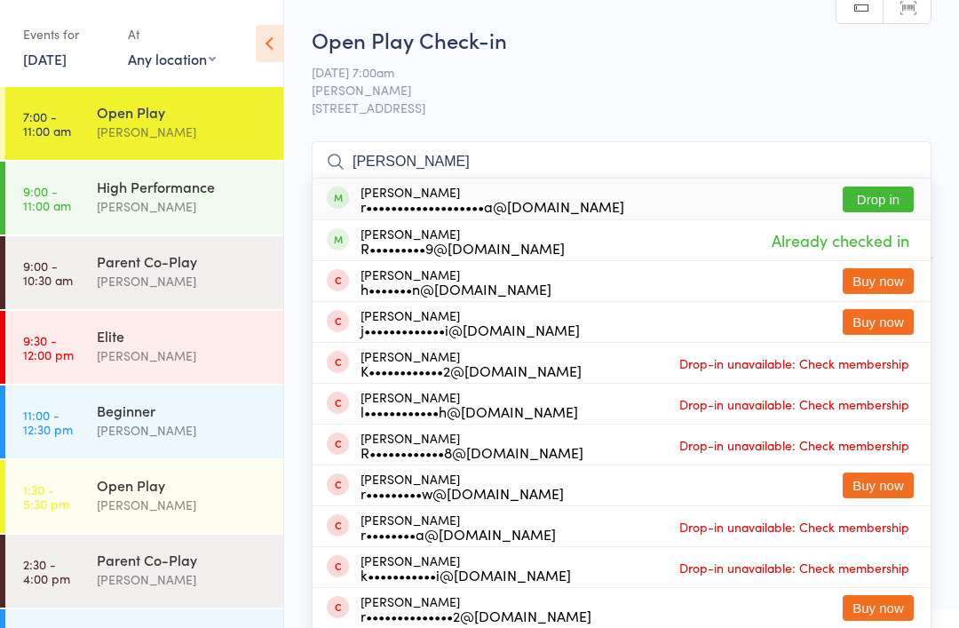
type input "Ravikiran"
click at [868, 202] on button "Drop in" at bounding box center [878, 199] width 71 height 26
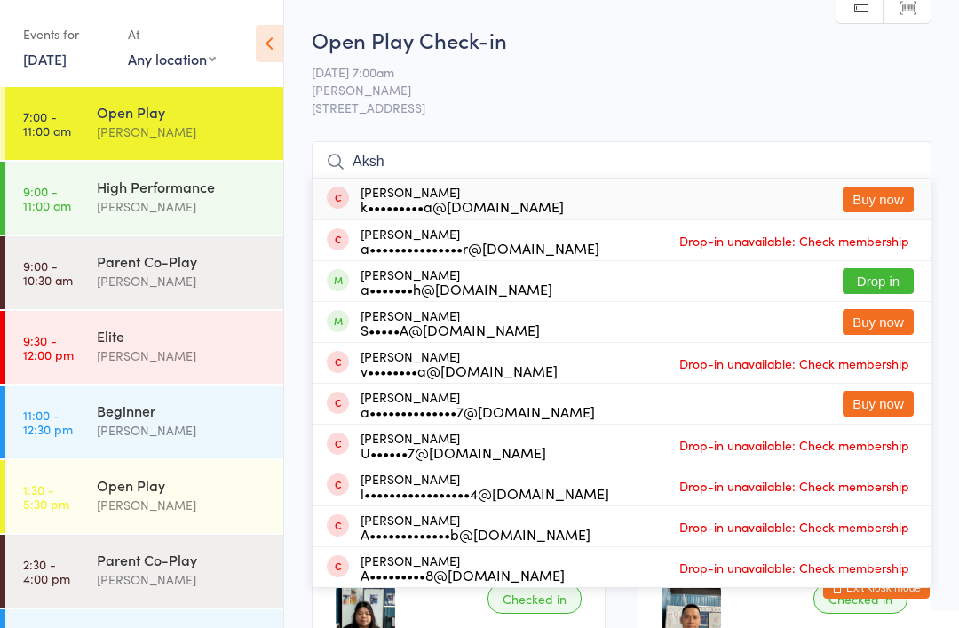
type input "Aksh"
click at [870, 273] on button "Drop in" at bounding box center [878, 281] width 71 height 26
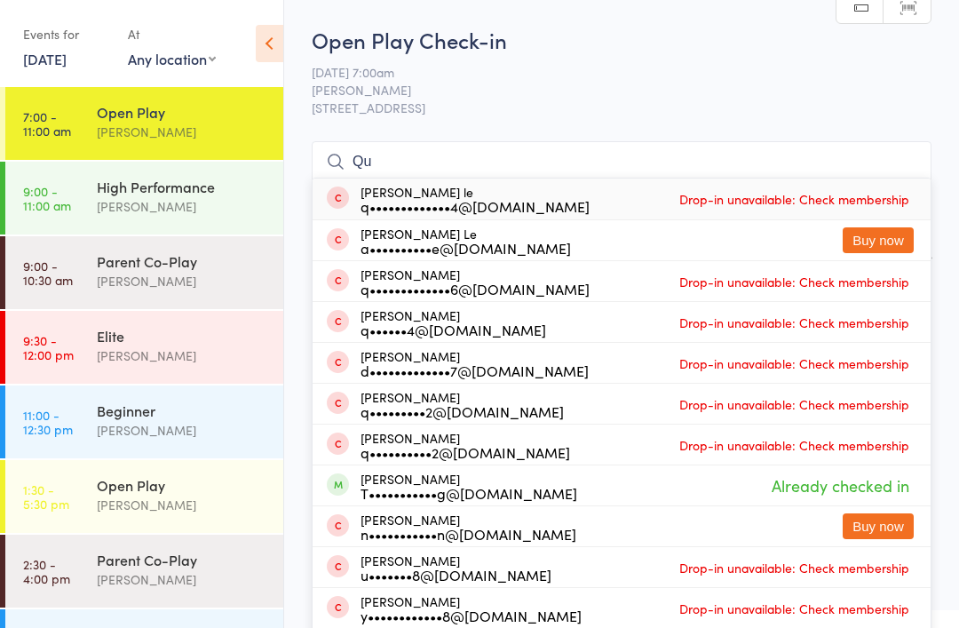
type input "Q"
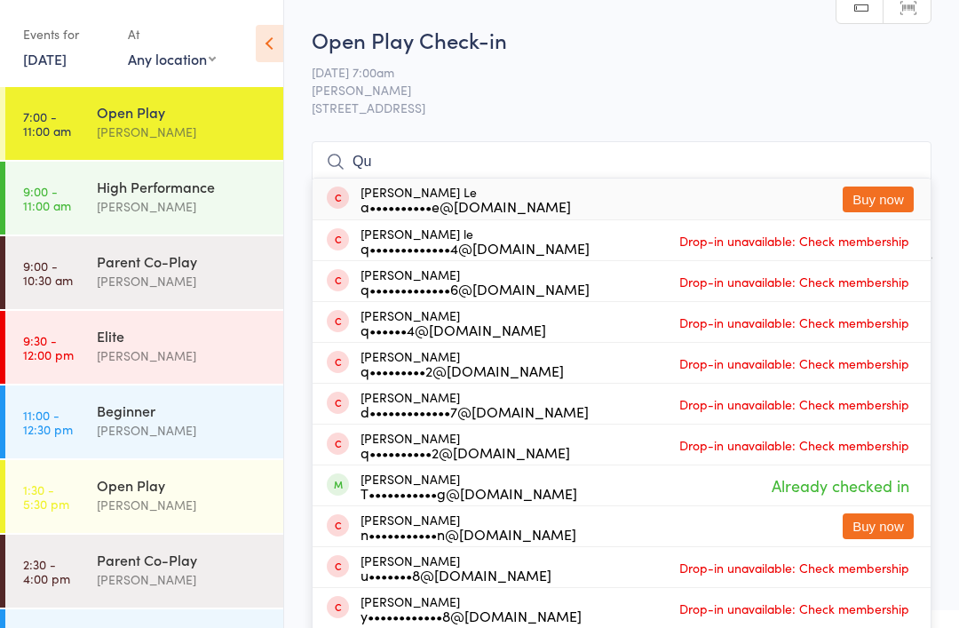
type input "Q"
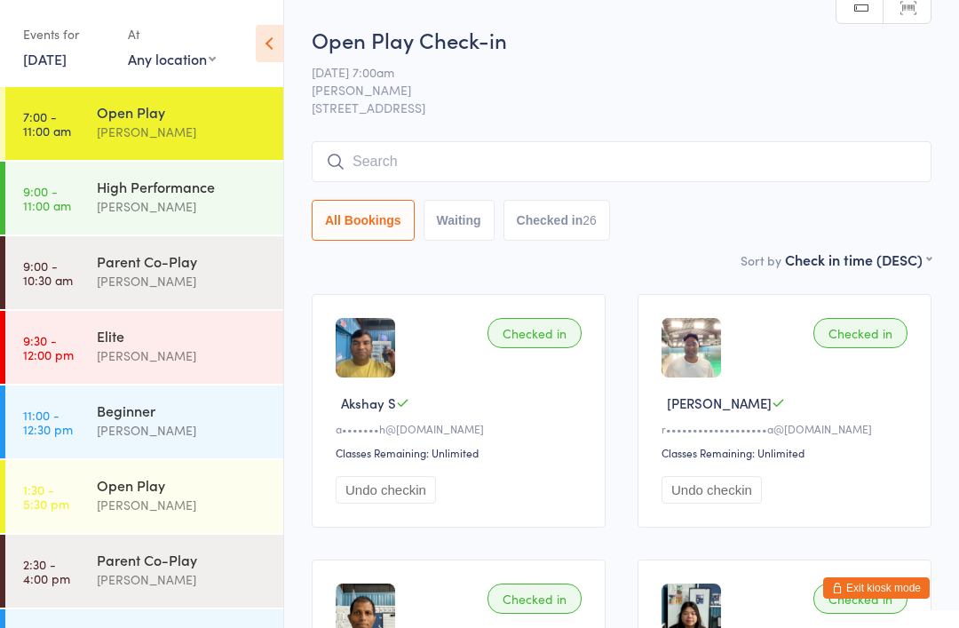
type input "Q"
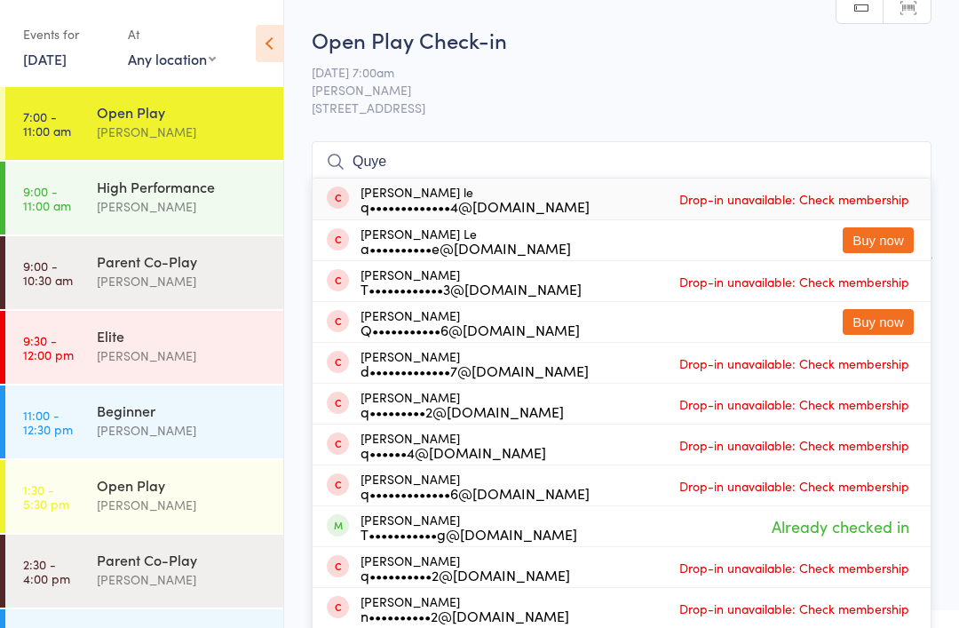
type input "Quyen"
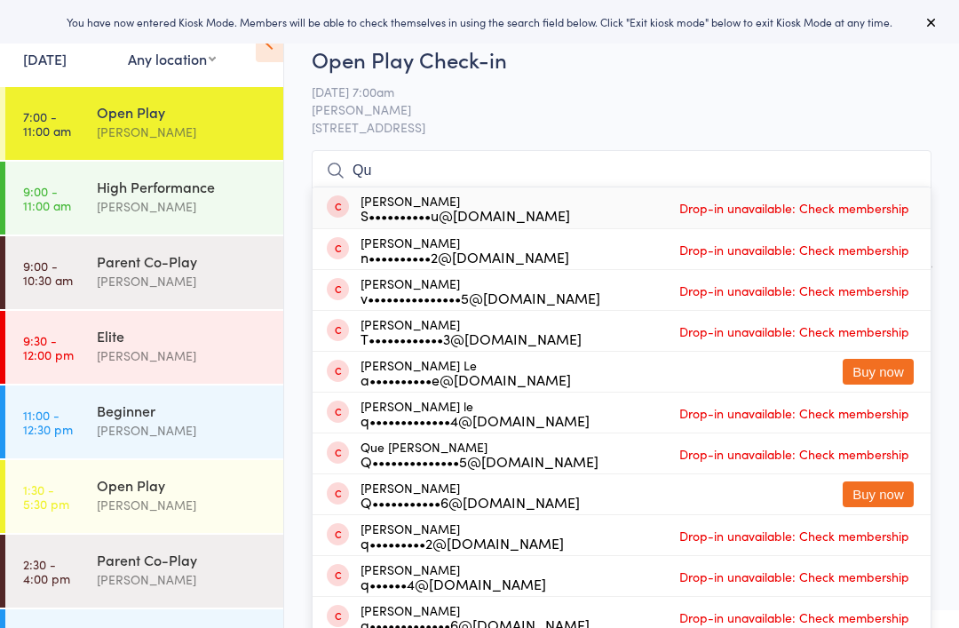
type input "Q"
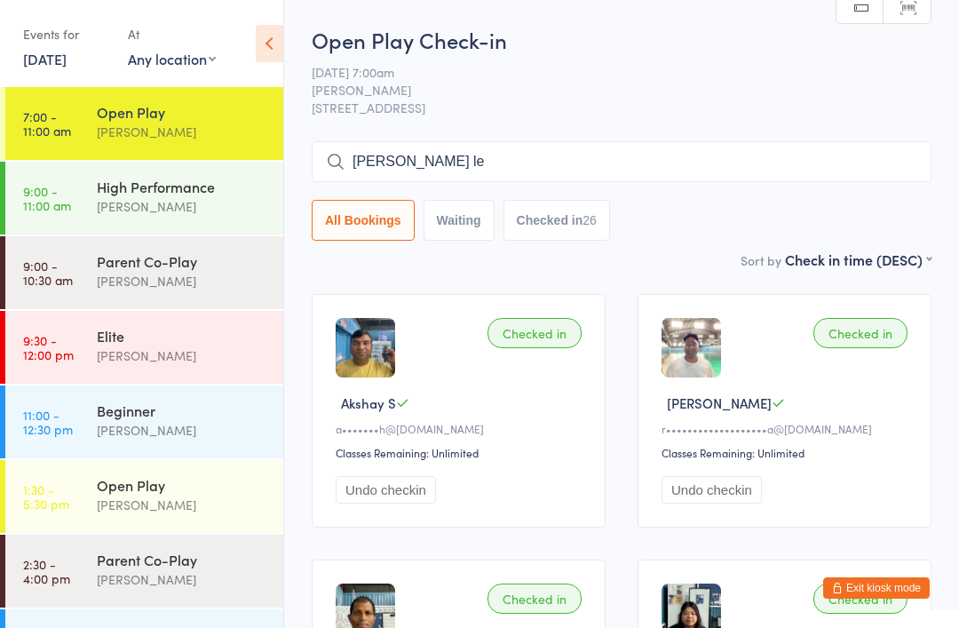
click at [446, 170] on input "Quyen le" at bounding box center [622, 161] width 620 height 41
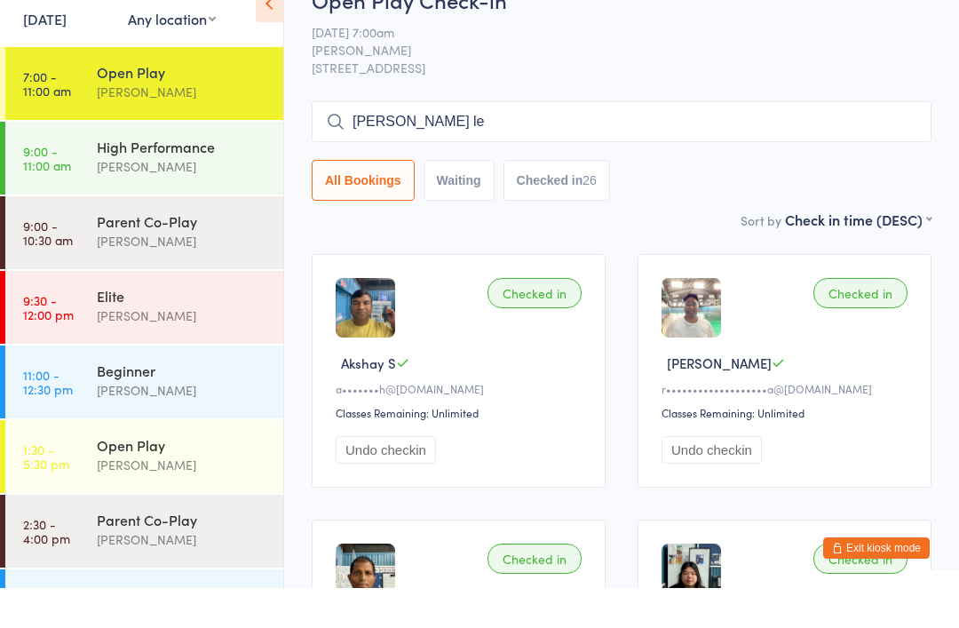
scroll to position [94, 0]
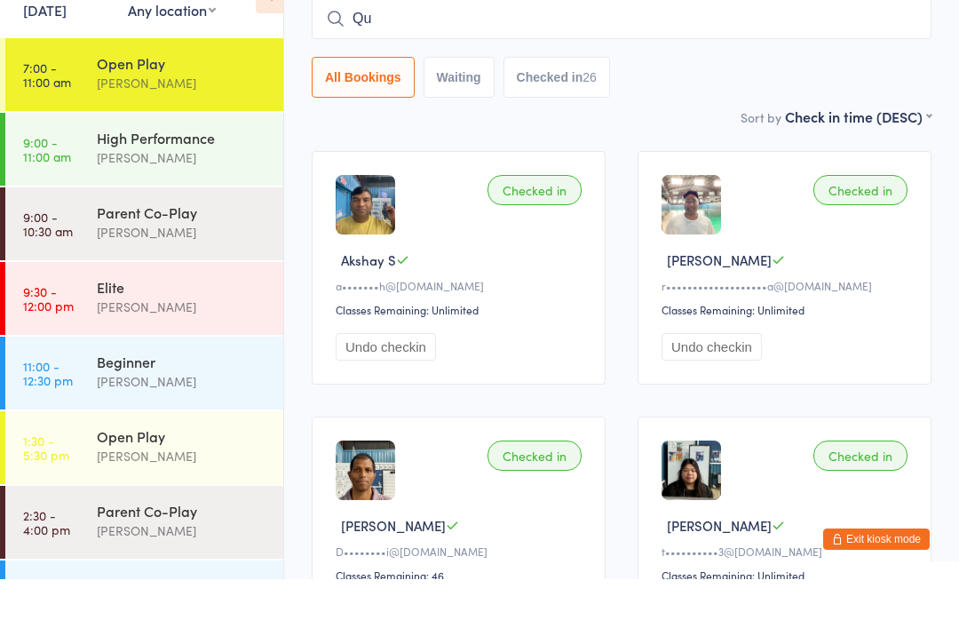
type input "Q"
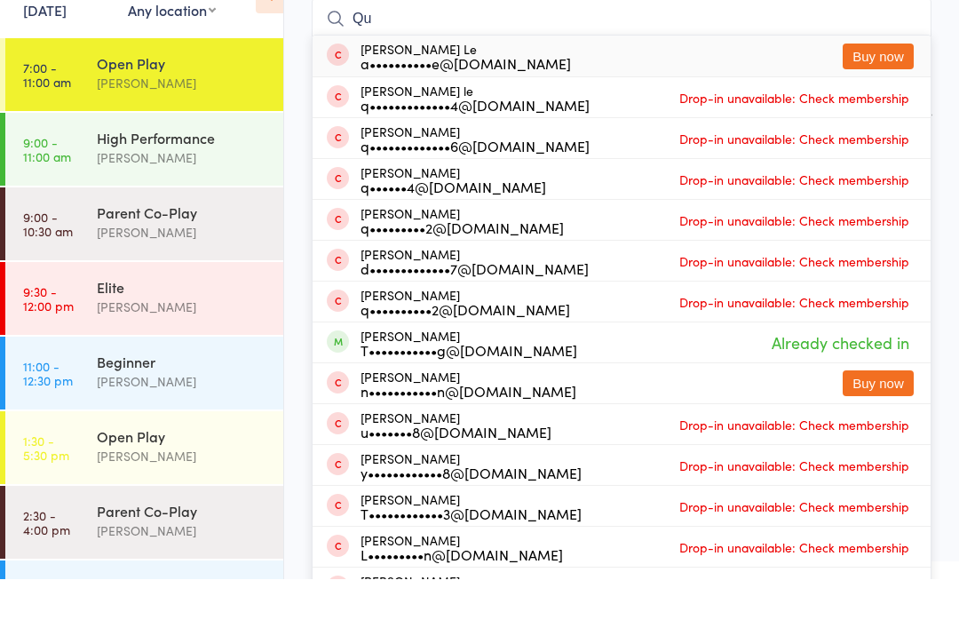
type input "Q"
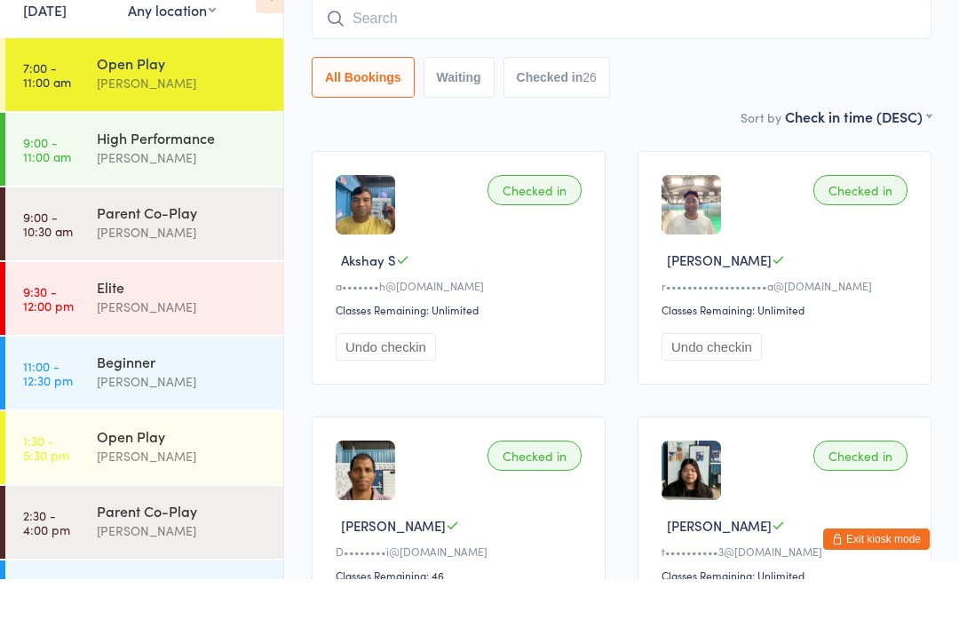
type input "Q"
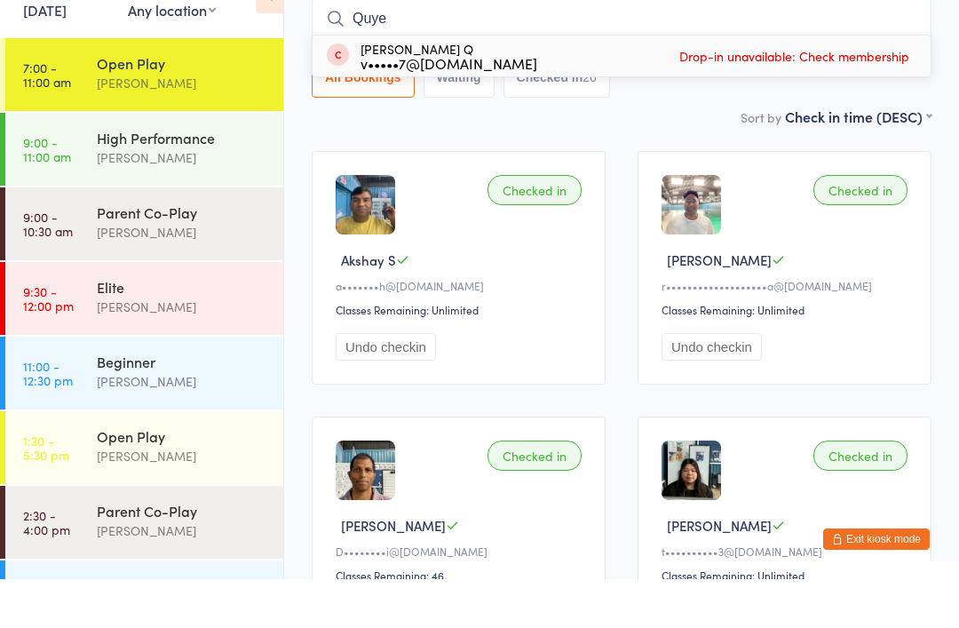
type input "Quyen"
